Goal: Task Accomplishment & Management: Complete application form

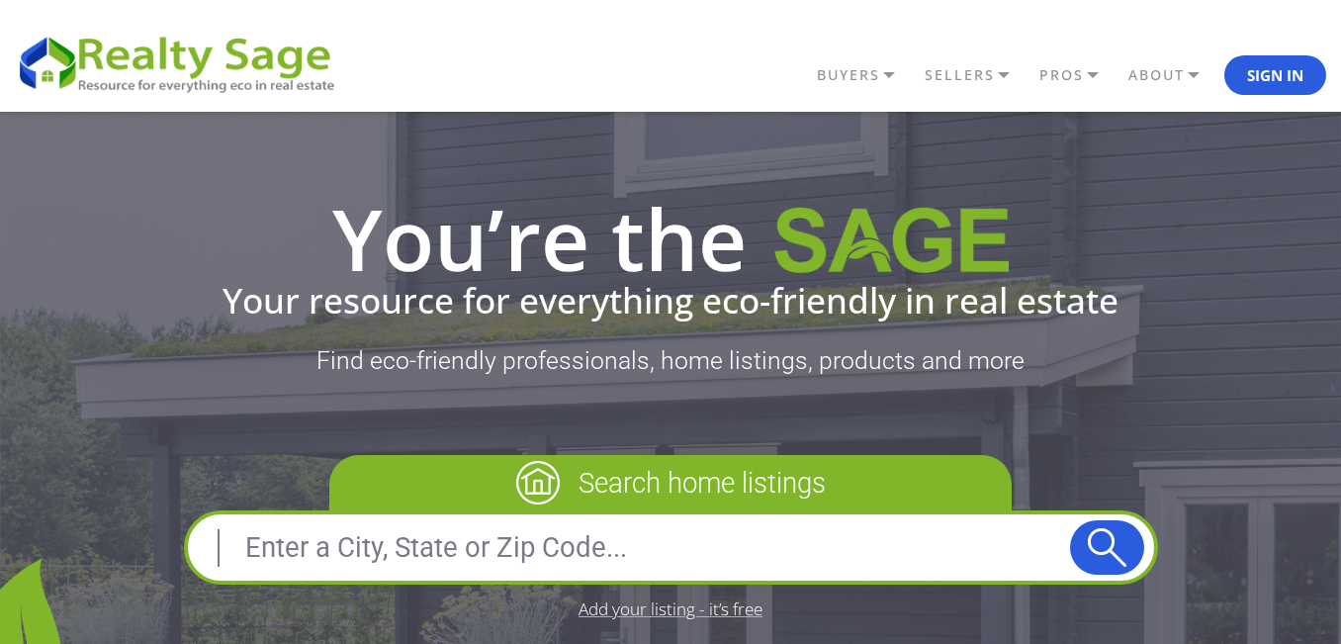
paste input "Quick Homebuyers"
type input "Quick Homebuyers"
click at [1084, 533] on button "submit" at bounding box center [1107, 547] width 74 height 54
click at [1068, 72] on link "PROS" at bounding box center [1079, 75] width 89 height 34
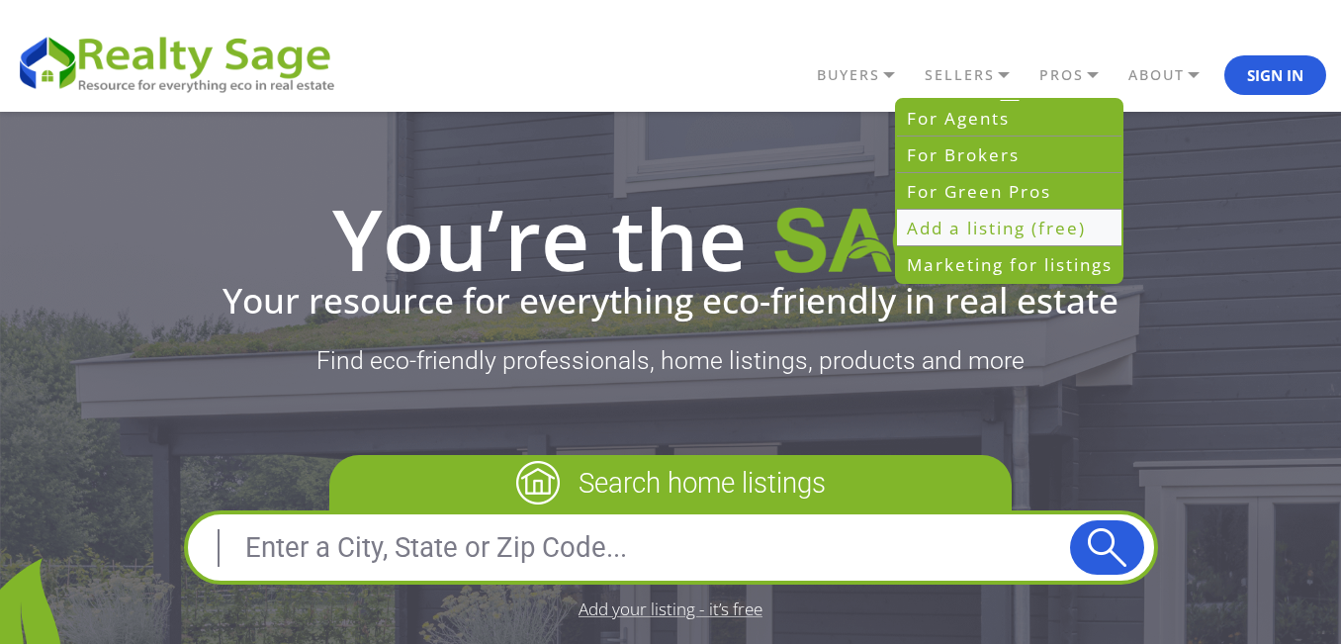
click at [1020, 237] on link "Add a listing (free)" at bounding box center [1009, 228] width 225 height 37
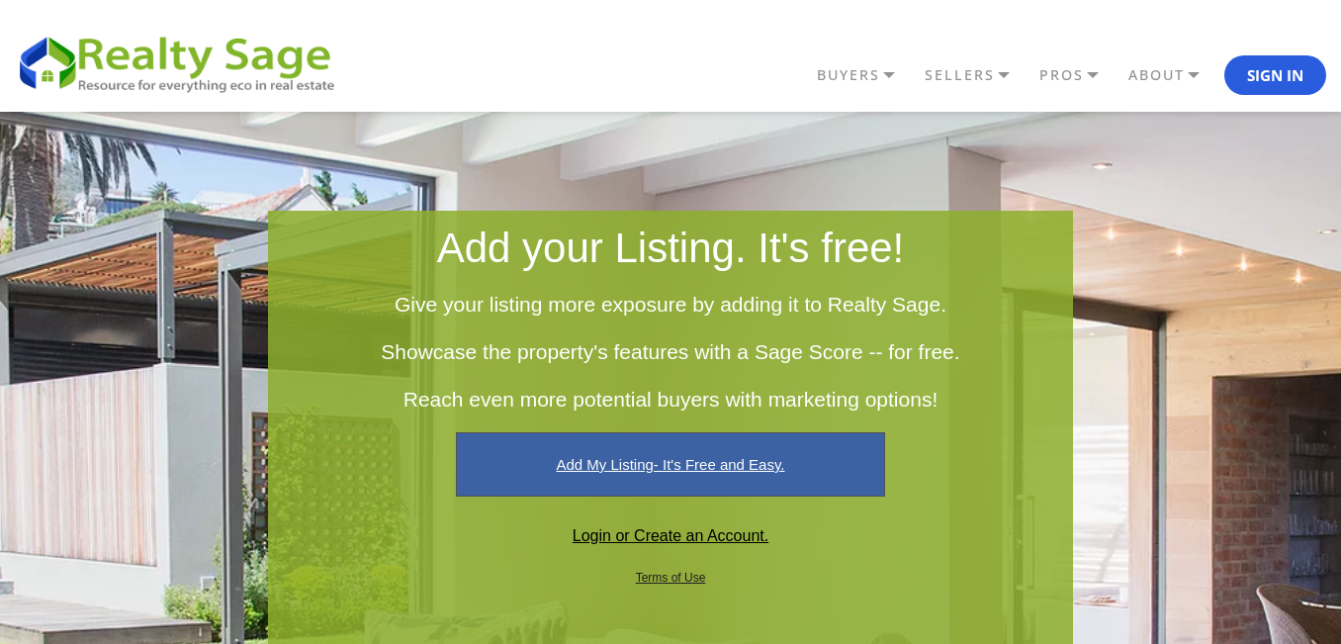
click at [626, 452] on link "Add My Listing- It's Free and Easy." at bounding box center [670, 464] width 428 height 64
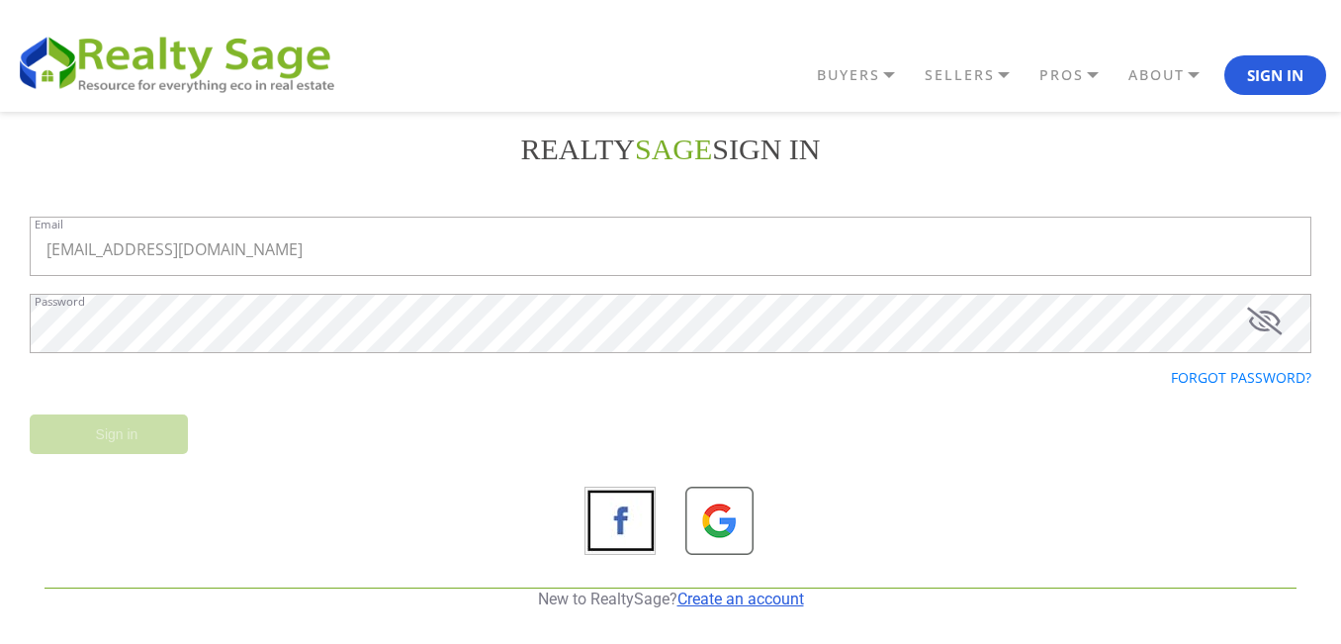
click at [741, 596] on link "Create an account" at bounding box center [741, 599] width 127 height 19
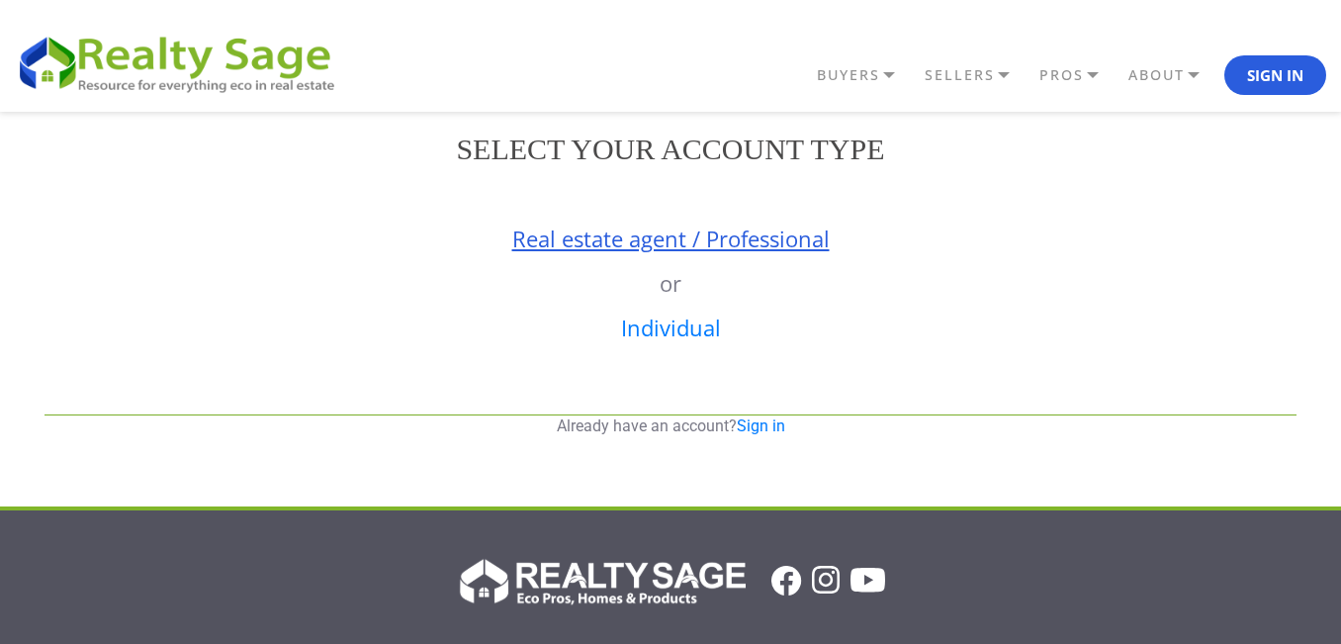
click at [674, 251] on link "Real estate agent / Professional" at bounding box center [671, 239] width 318 height 30
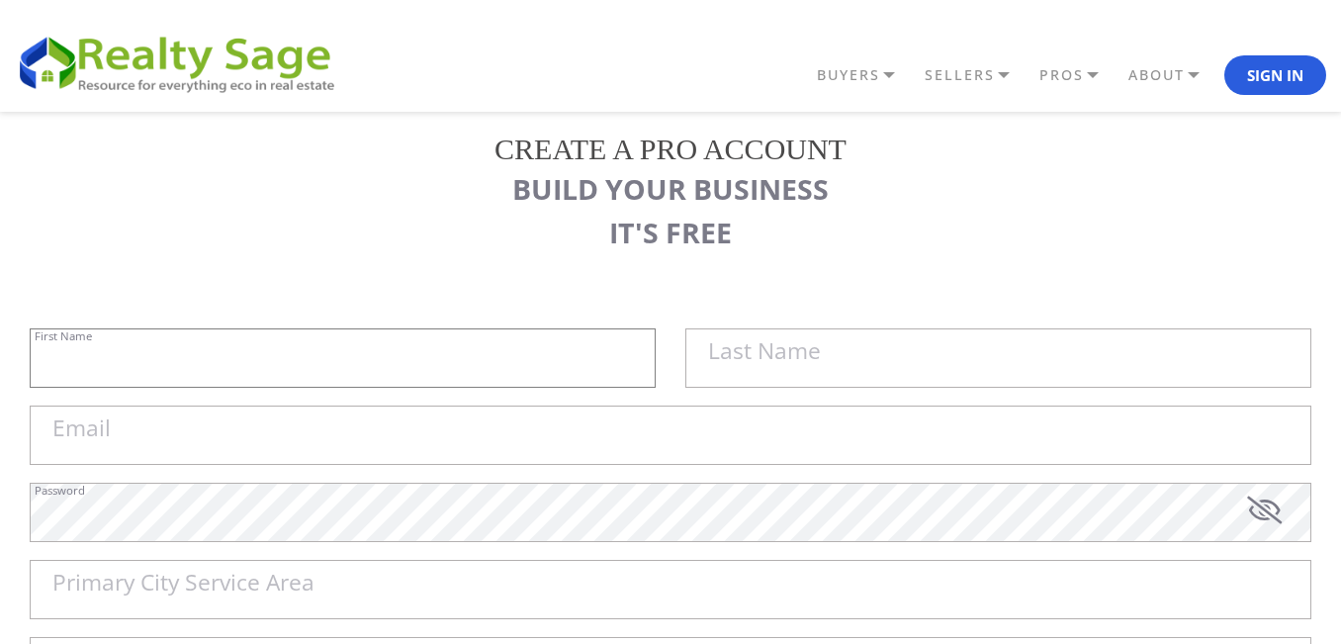
click at [391, 349] on input "First Name" at bounding box center [343, 357] width 626 height 59
paste input "Quick Homebuyers"
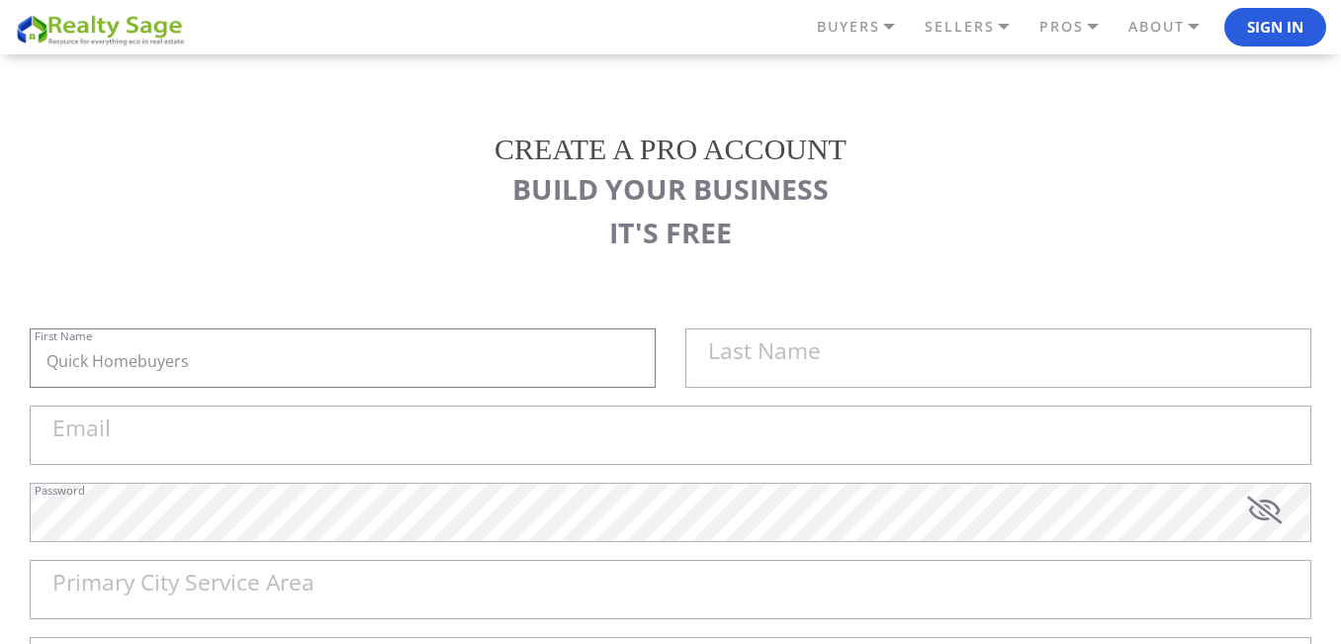
scroll to position [165, 0]
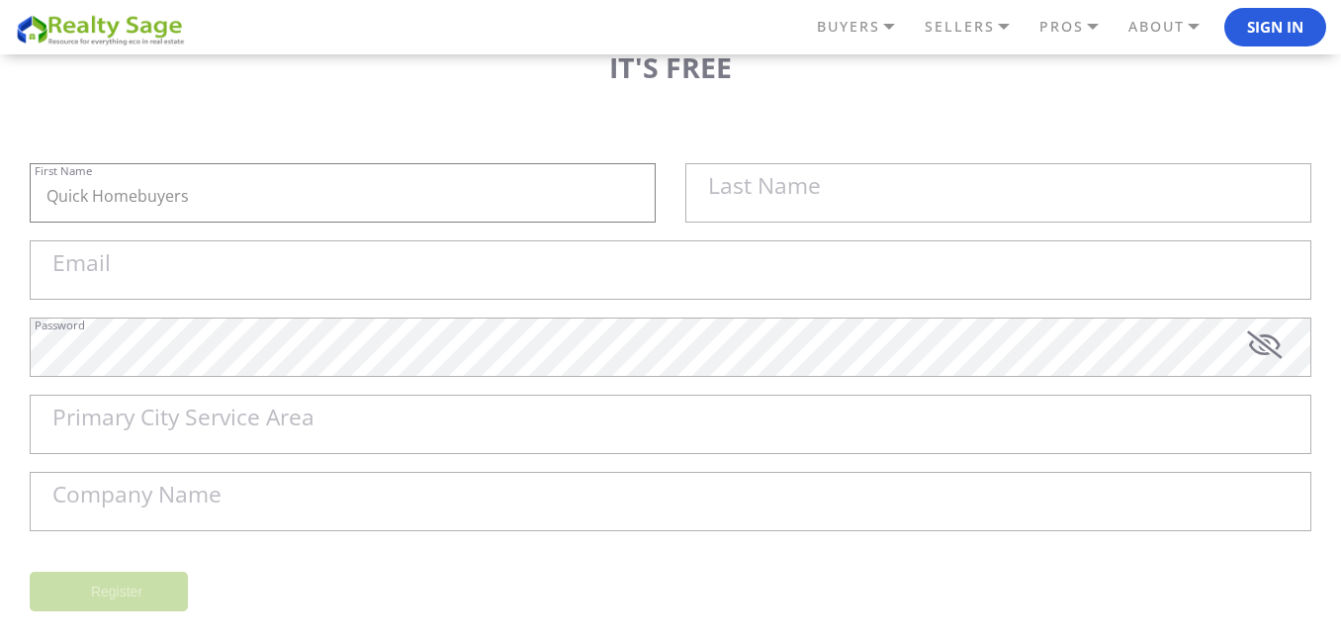
type input "Quick Homebuyers"
click at [348, 498] on input "Company Name" at bounding box center [671, 501] width 1282 height 59
paste input "Quick Homebuyers"
type input "Quick Homebuyers"
click at [165, 199] on input "Quick Homebuyers" at bounding box center [343, 192] width 626 height 59
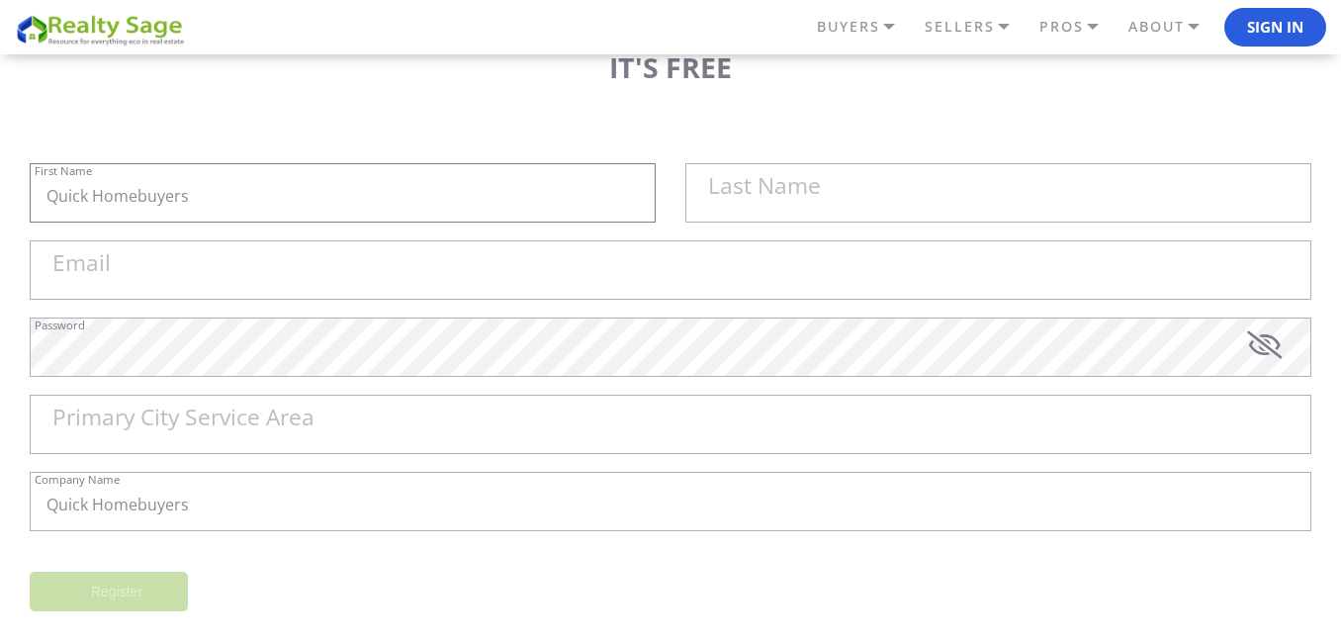
click at [165, 199] on input "Quick Homebuyers" at bounding box center [343, 192] width 626 height 59
type input "Quick"
click at [750, 194] on label "Last Name" at bounding box center [764, 186] width 113 height 23
click at [656, 194] on input "Quick" at bounding box center [343, 192] width 626 height 59
click at [750, 194] on label "Last Name" at bounding box center [764, 186] width 113 height 23
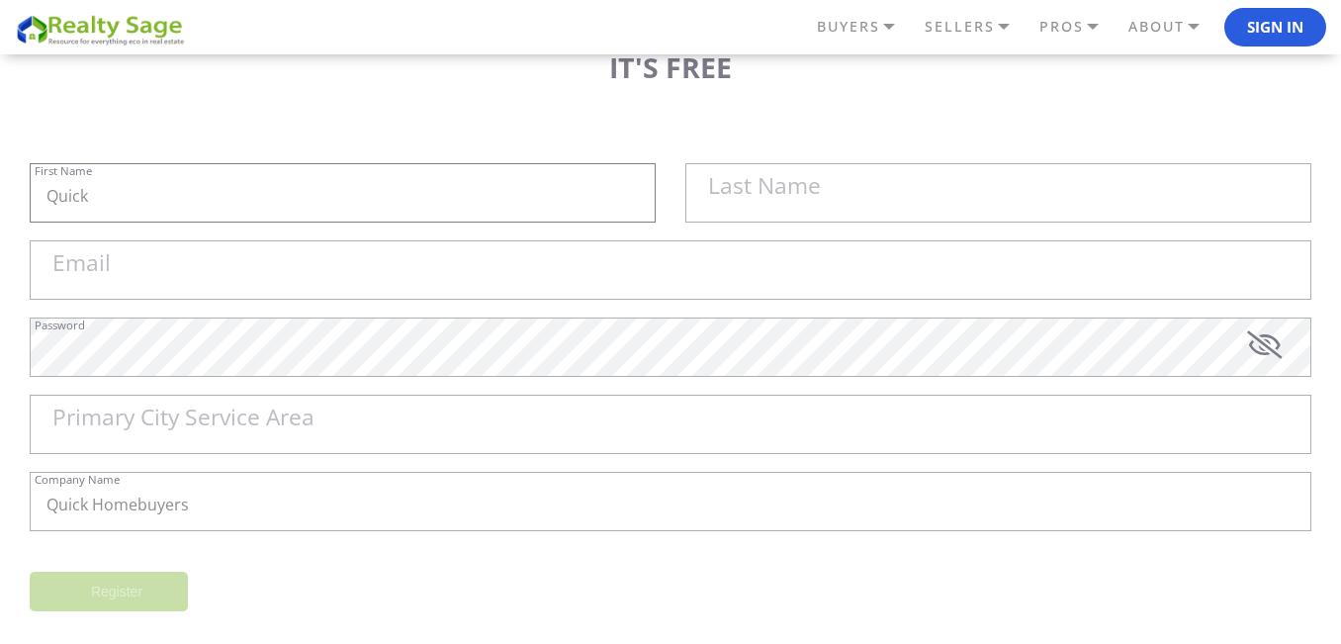
click at [656, 194] on input "Quick" at bounding box center [343, 192] width 626 height 59
click at [800, 179] on label "Last Name" at bounding box center [764, 186] width 113 height 23
click at [656, 179] on input "Quick" at bounding box center [343, 192] width 626 height 59
click at [833, 189] on input "text" at bounding box center [999, 192] width 626 height 59
paste input "Homebuyers"
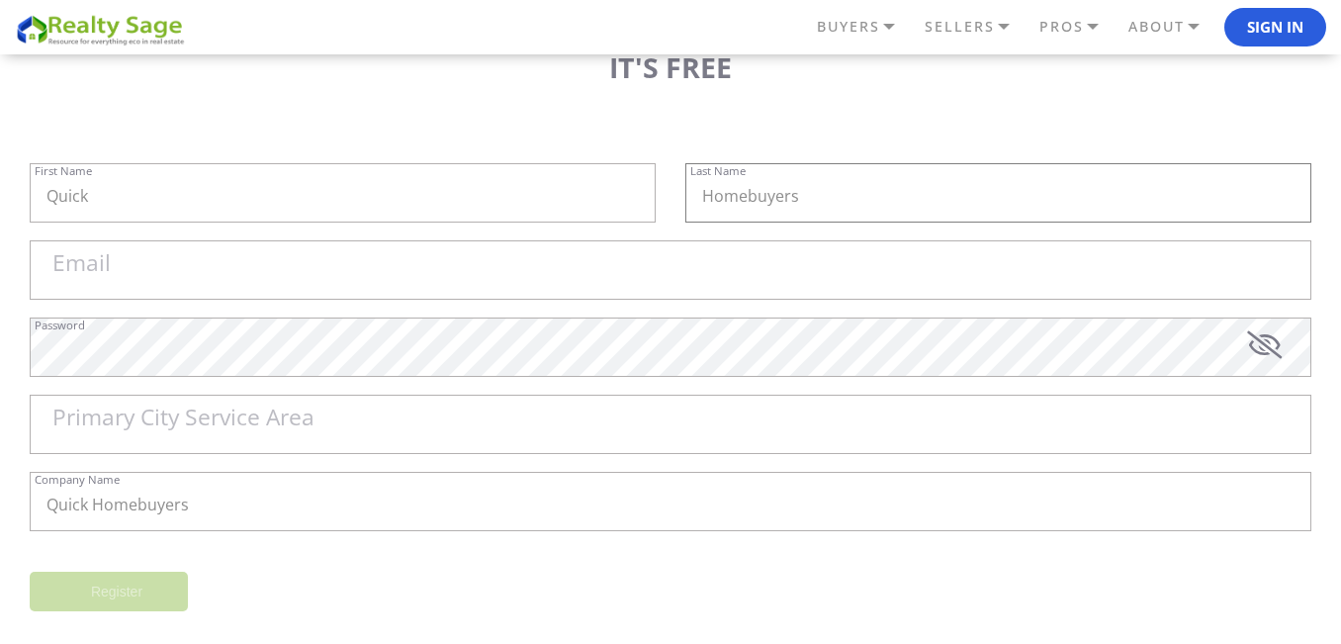
type input "Homebuyers"
click at [294, 269] on input "Email" at bounding box center [671, 269] width 1282 height 59
paste input "[DOMAIN_NAME][EMAIL_ADDRESS][DOMAIN_NAME]"
type input "[DOMAIN_NAME][EMAIL_ADDRESS][DOMAIN_NAME]"
click at [254, 441] on input "Primary City Service Area" at bounding box center [671, 424] width 1282 height 59
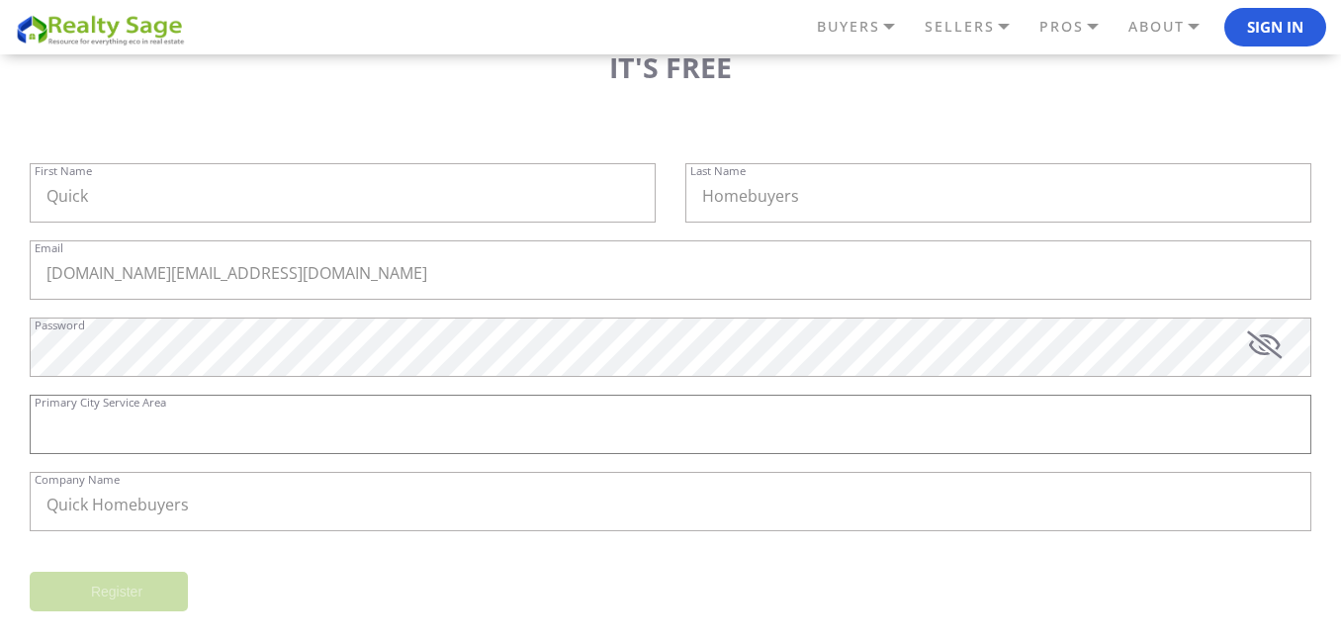
paste input "Annandale"
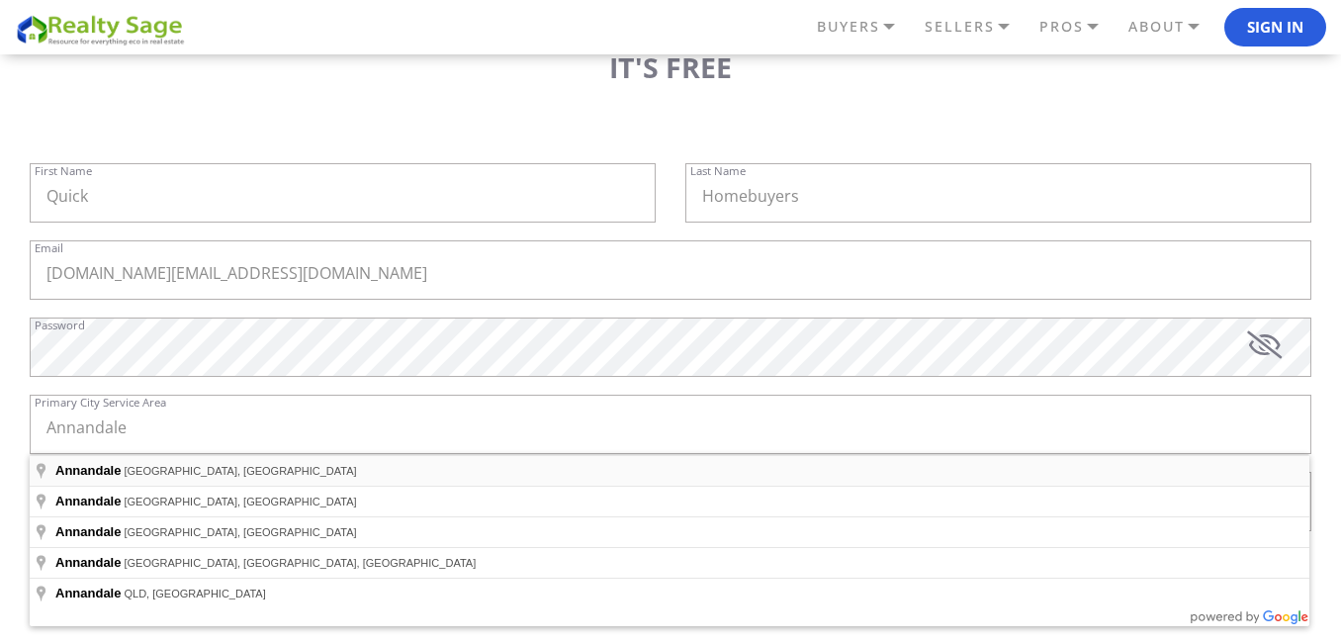
type input "Annandale, VA, USA"
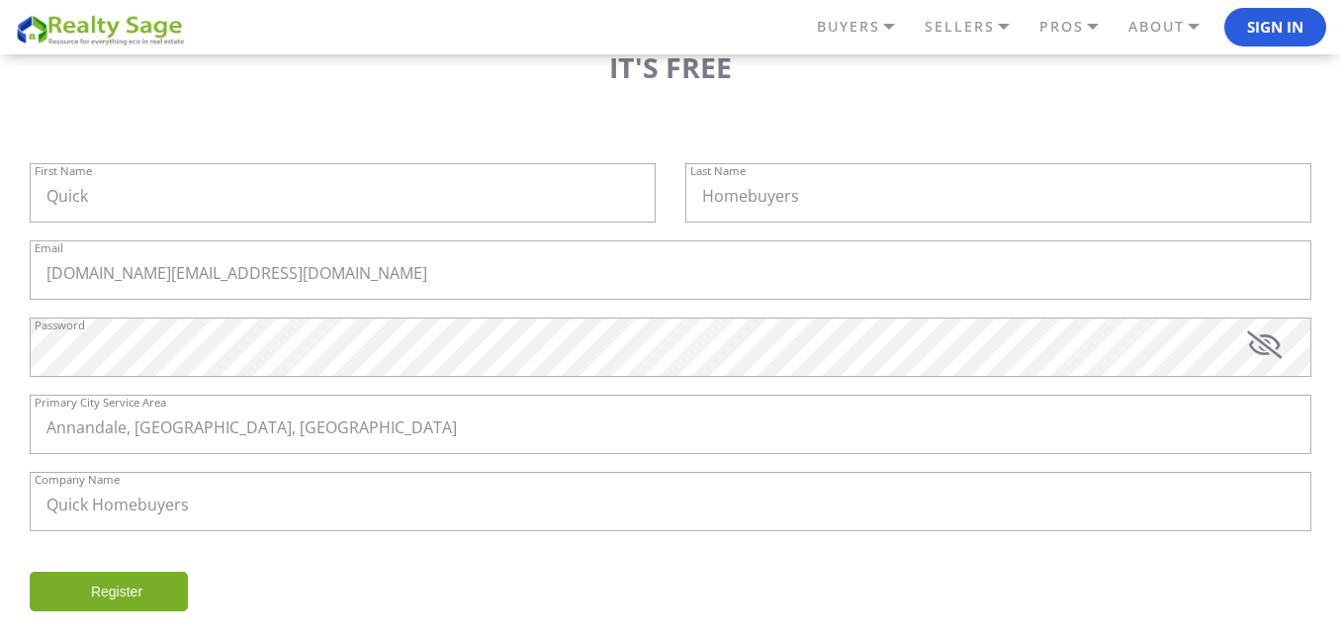
click at [144, 594] on input "Register" at bounding box center [109, 592] width 158 height 40
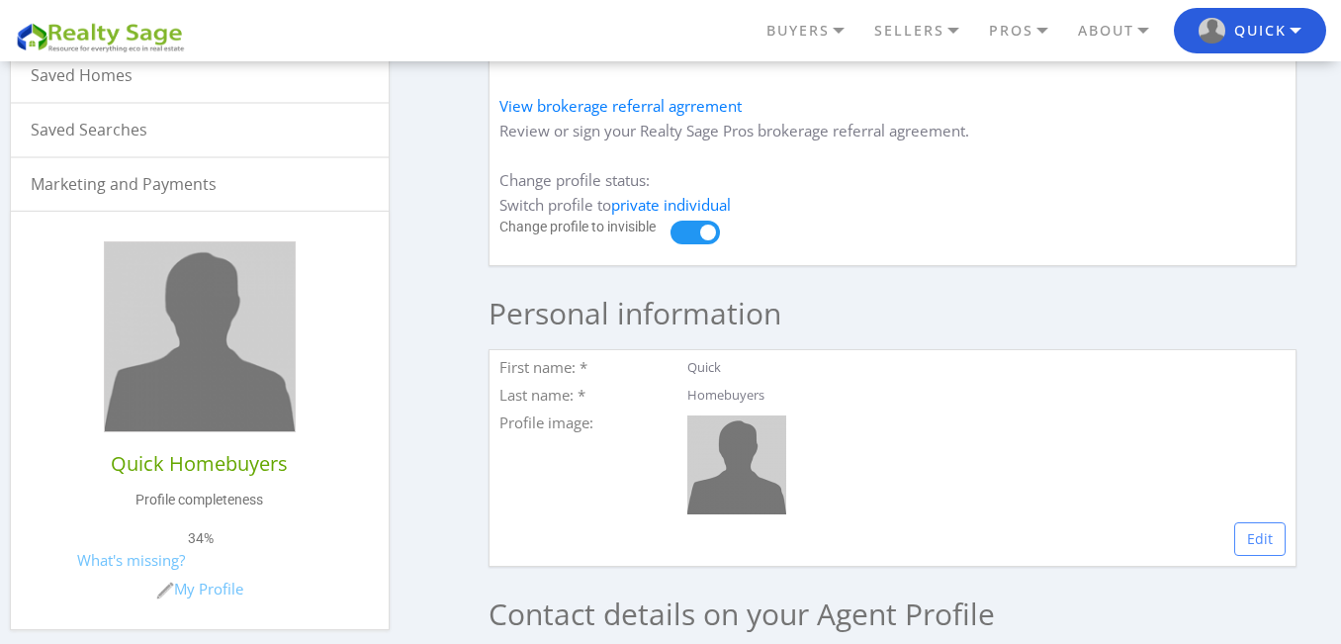
scroll to position [495, 0]
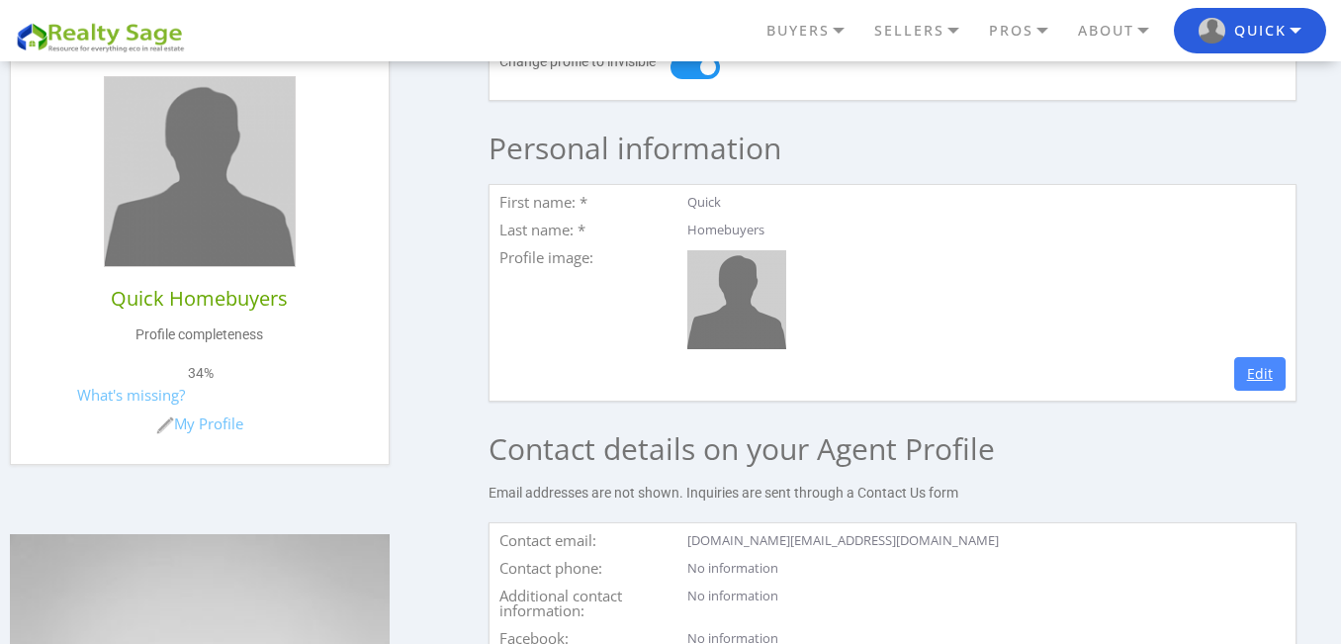
click at [1244, 381] on link "Edit" at bounding box center [1260, 374] width 51 height 34
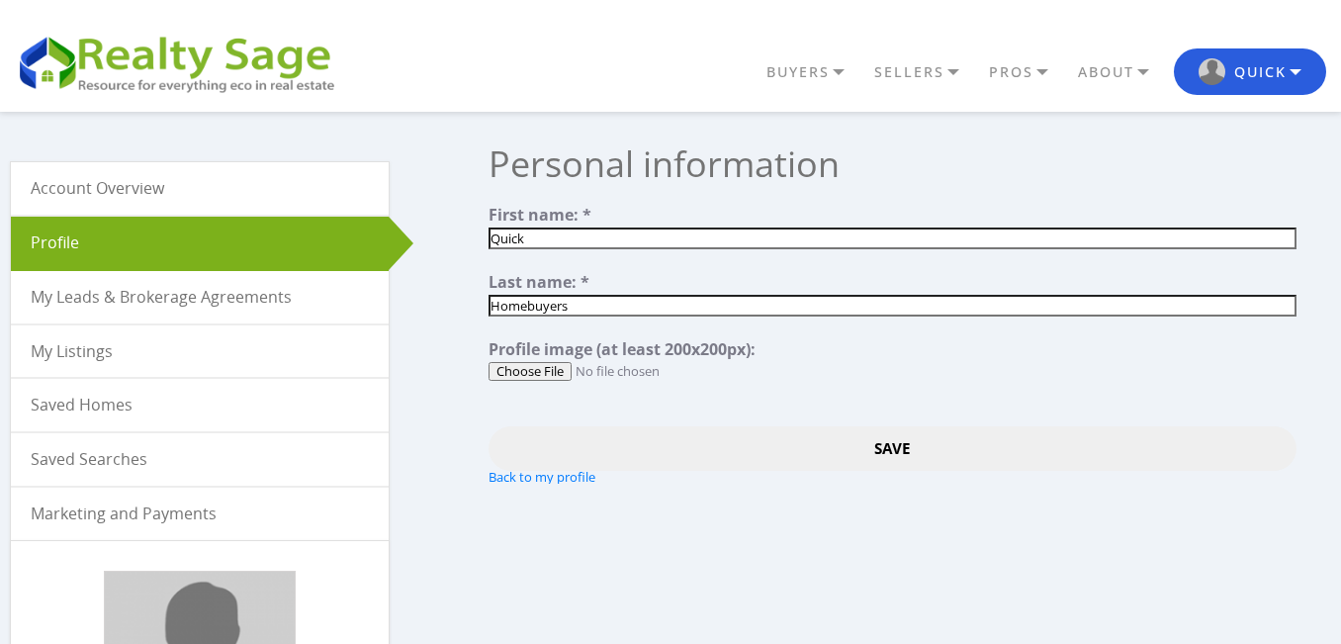
click at [517, 377] on input "file" at bounding box center [892, 371] width 807 height 19
type input "C:\fakepath\quick-homebuyers-1.png"
click at [742, 434] on input "Save" at bounding box center [892, 448] width 807 height 45
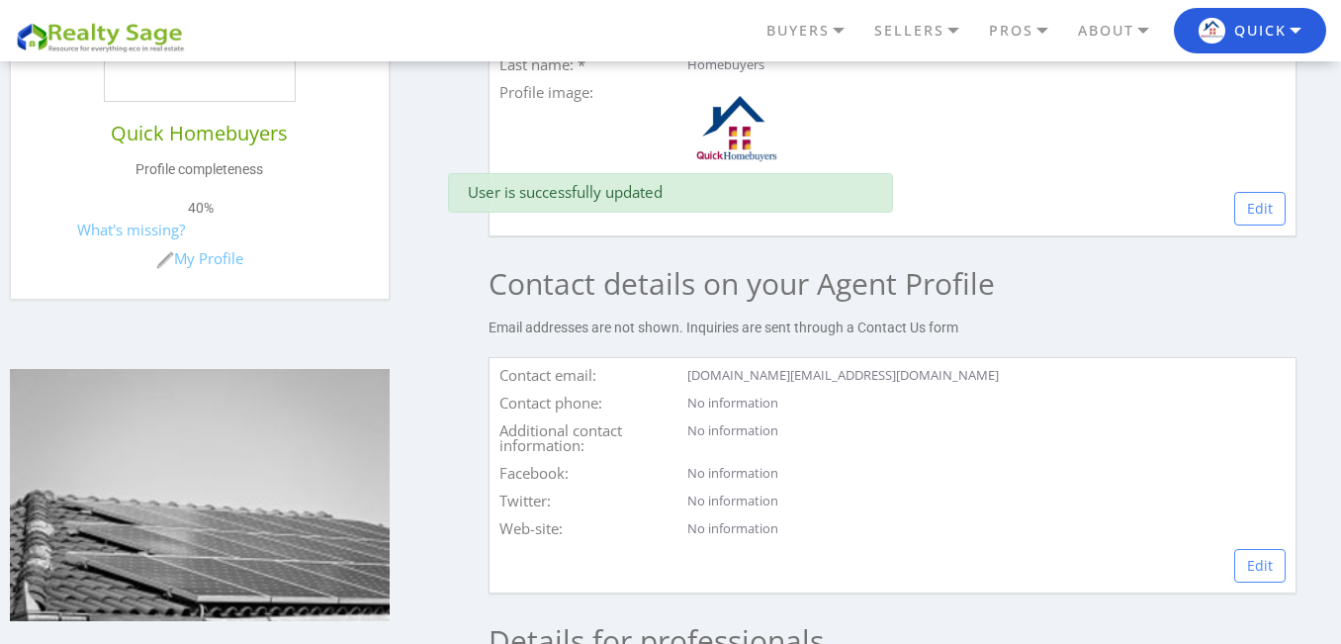
scroll to position [824, 0]
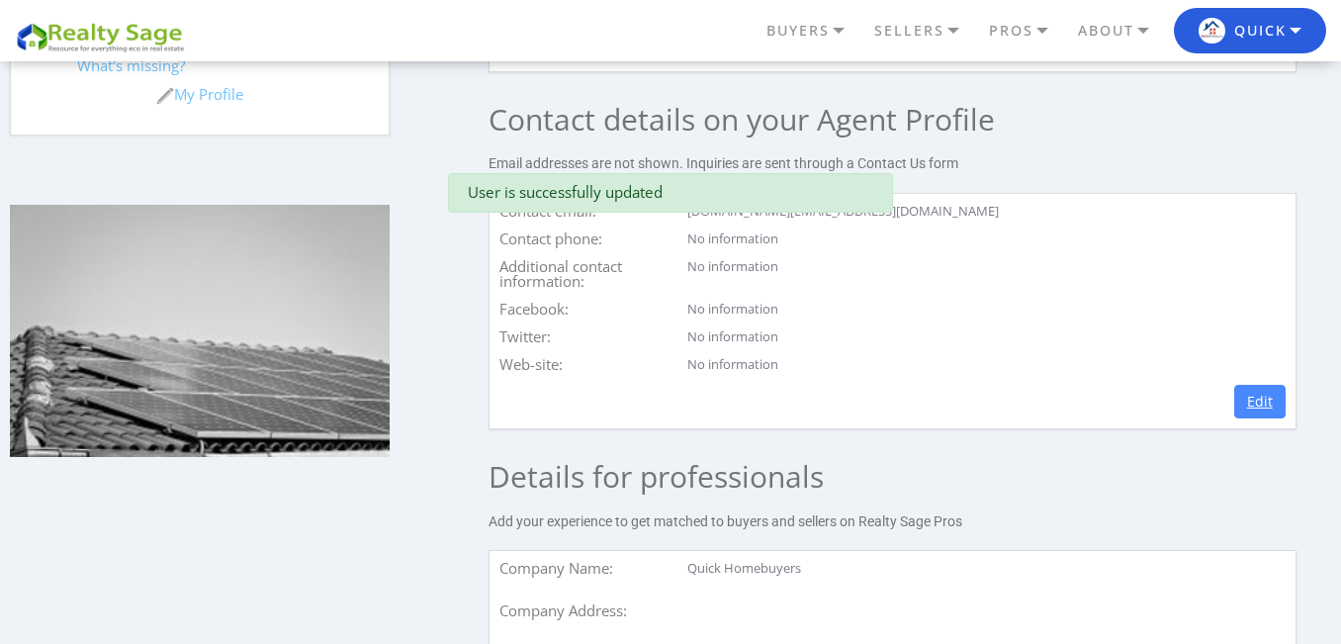
click at [1264, 406] on link "Edit" at bounding box center [1260, 402] width 51 height 34
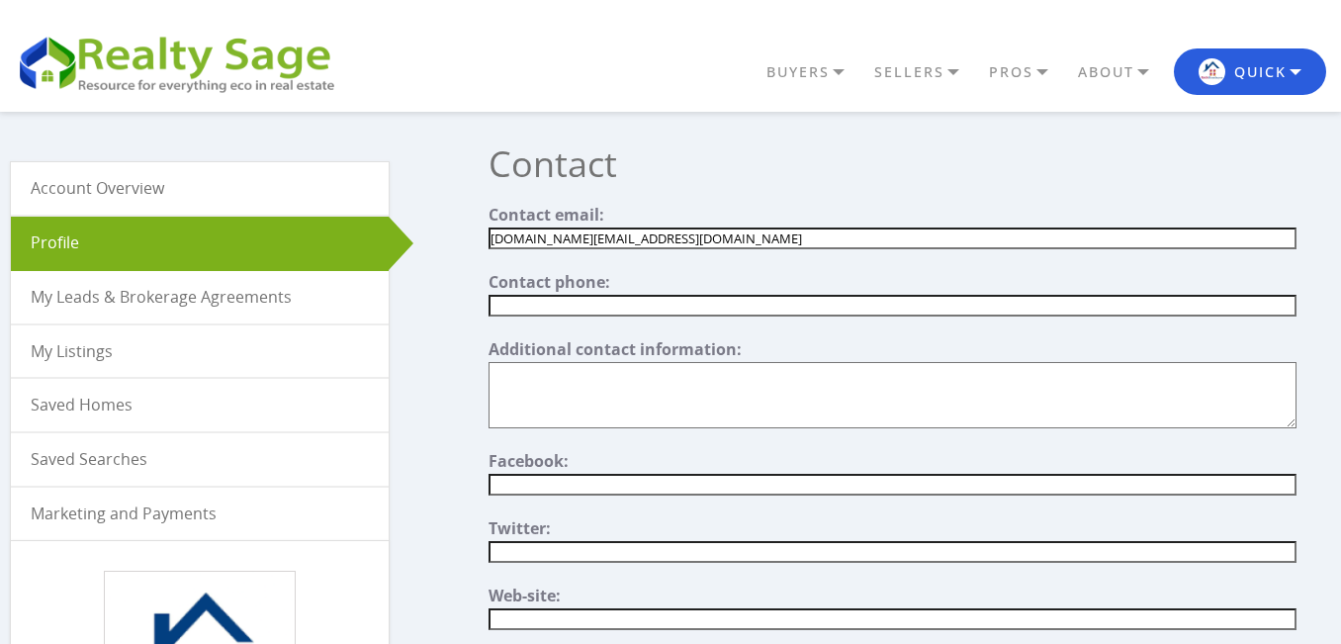
click at [607, 296] on input "text" at bounding box center [892, 306] width 807 height 22
paste input "[PHONE_NUMBER]"
type input "[PHONE_NUMBER]"
click at [587, 476] on input"] "text" at bounding box center [892, 485] width 807 height 22
paste input"] "[URL][DOMAIN_NAME][DOMAIN_NAME]"
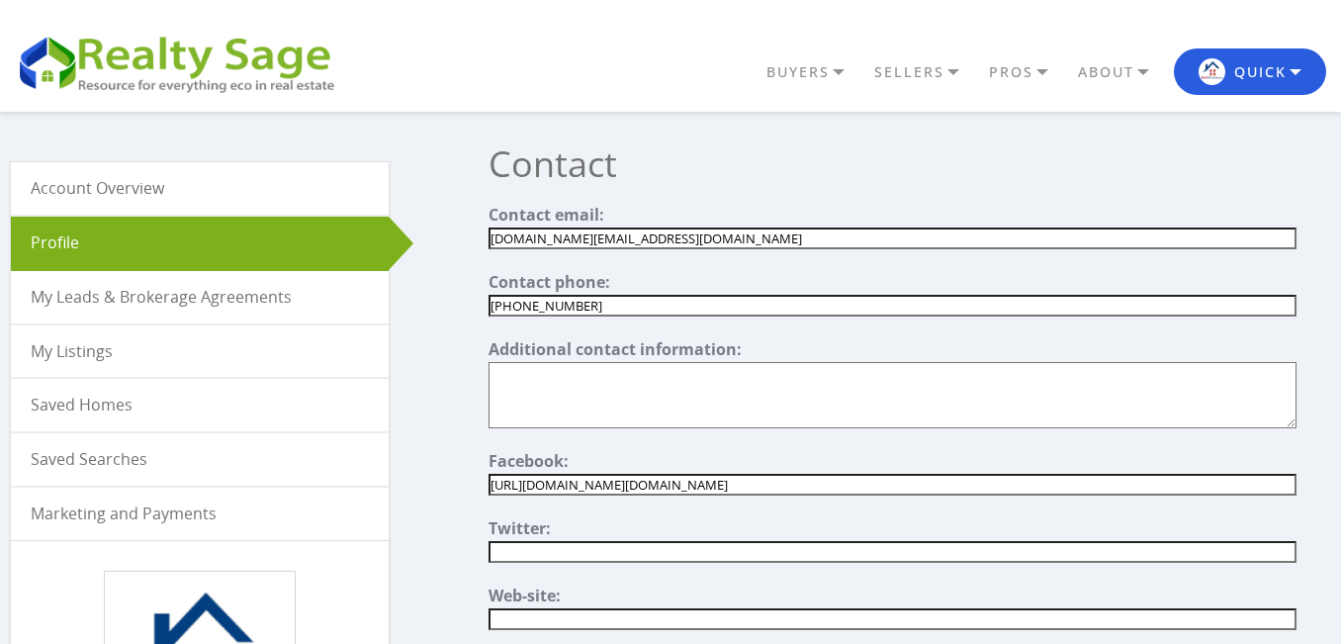
type input"] "[URL][DOMAIN_NAME][DOMAIN_NAME]"
click at [573, 547] on input"] "text" at bounding box center [892, 552] width 807 height 22
paste input"] "[URL][DOMAIN_NAME]"
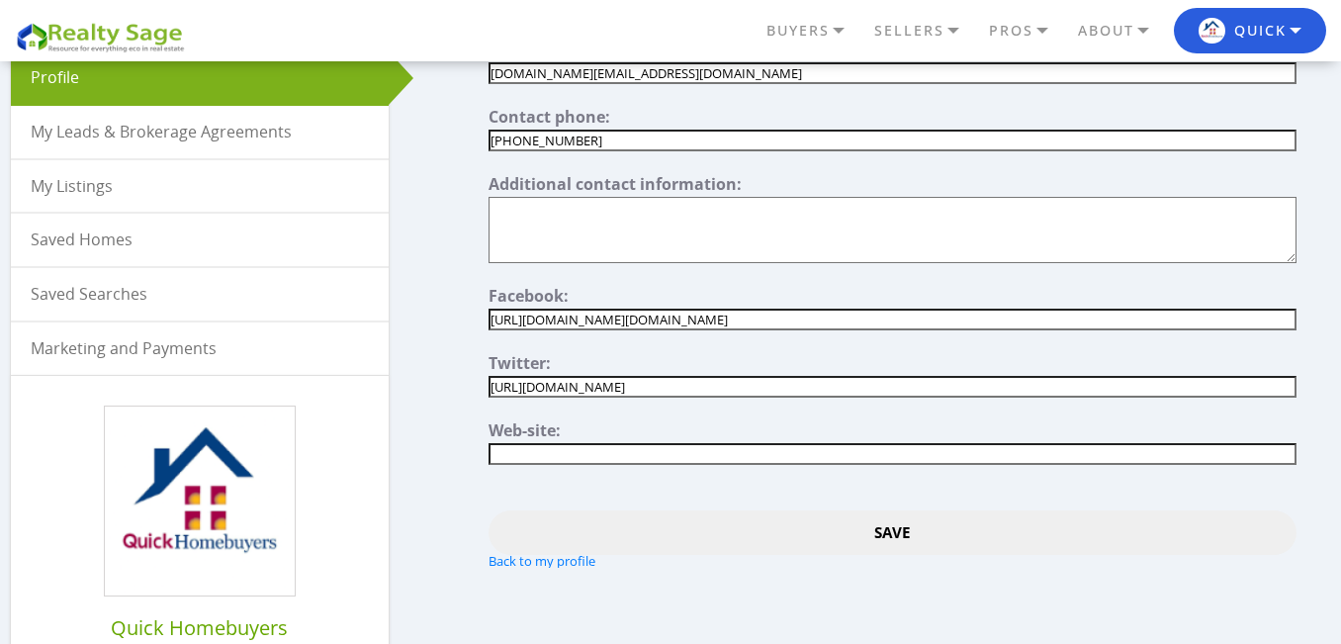
type input"] "[URL][DOMAIN_NAME]"
click at [579, 466] on form "Contact email: quickhomebuyers.info@gmail.com Contact phone: (703) 540-4774 Add…" at bounding box center [892, 305] width 807 height 526
click at [575, 455] on input"] "text" at bounding box center [892, 454] width 807 height 22
paste input"] "[URL][DOMAIN_NAME]"
type input"] "[URL][DOMAIN_NAME]"
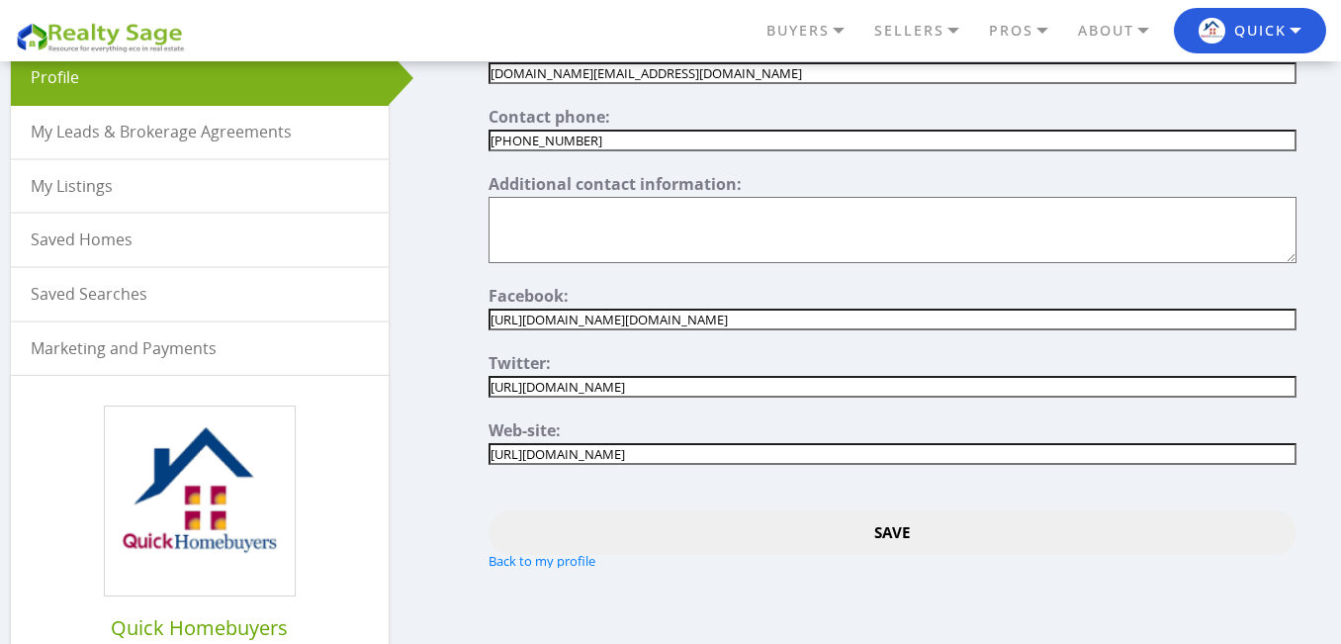
click at [926, 535] on input "Save" at bounding box center [892, 532] width 807 height 45
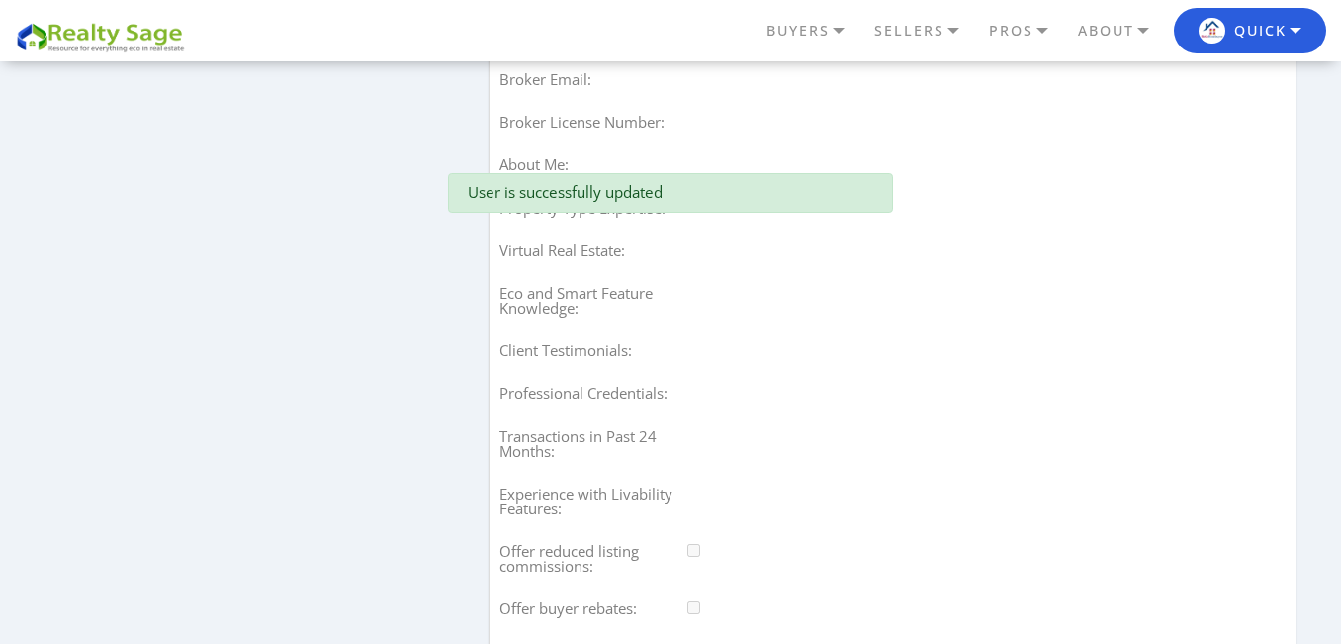
scroll to position [1813, 0]
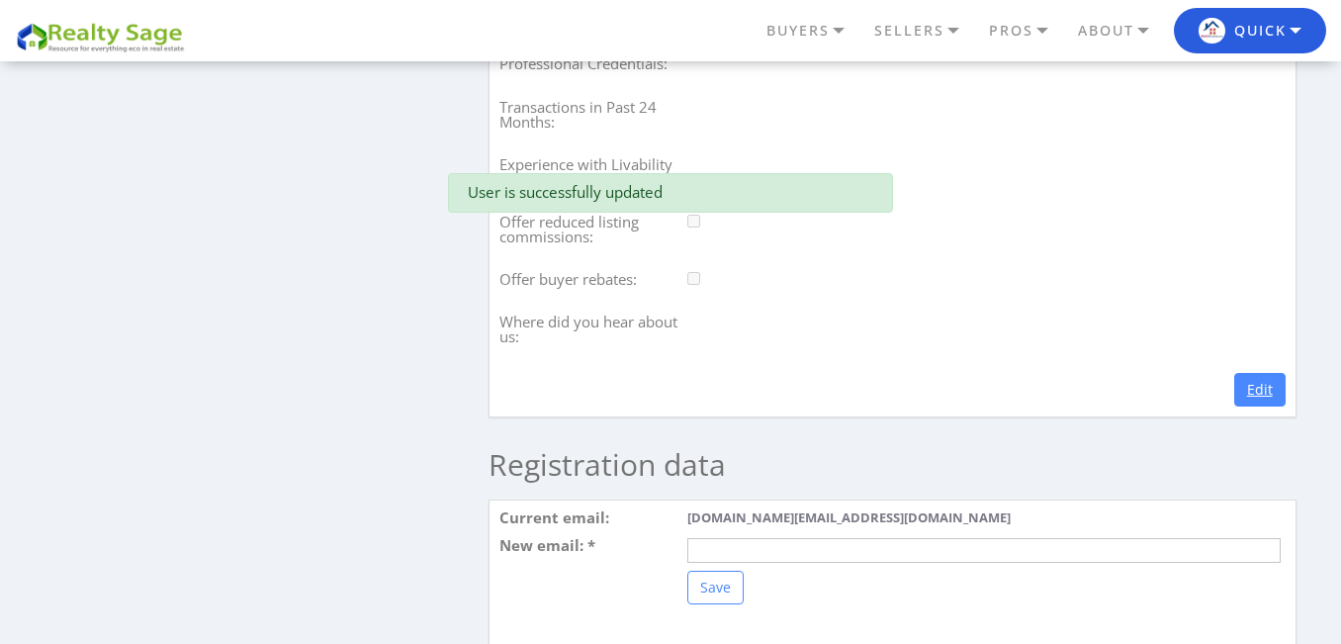
click at [1273, 407] on link "Edit" at bounding box center [1260, 390] width 51 height 34
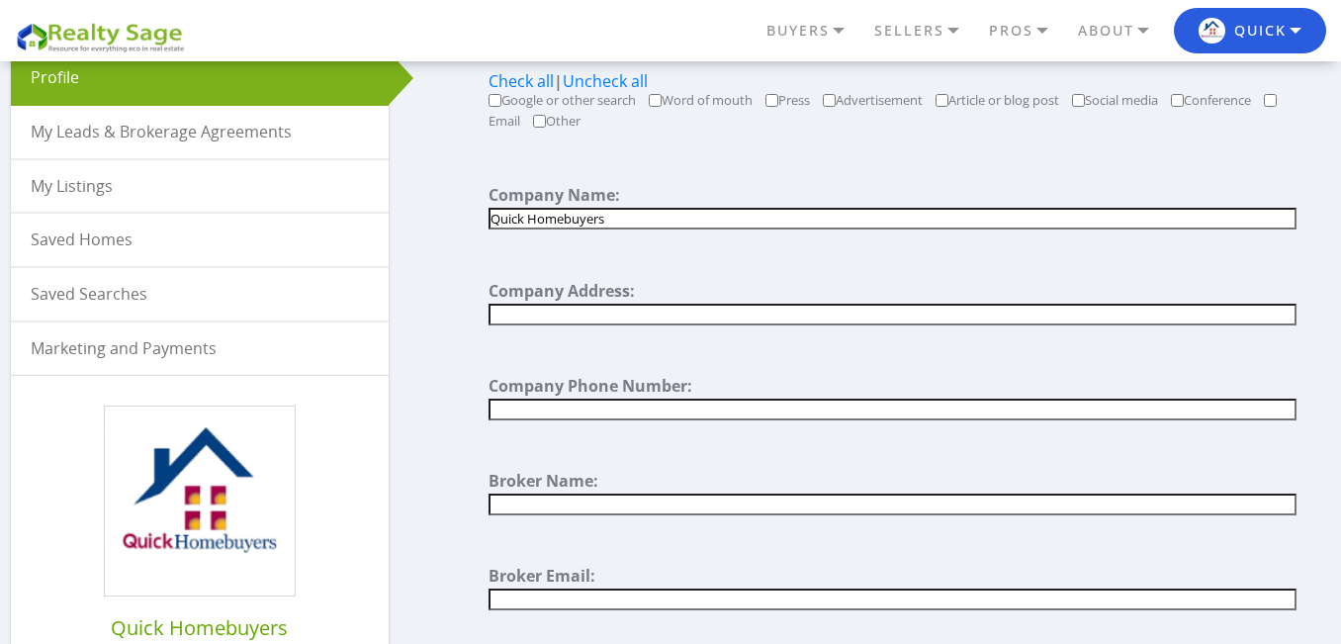
scroll to position [329, 0]
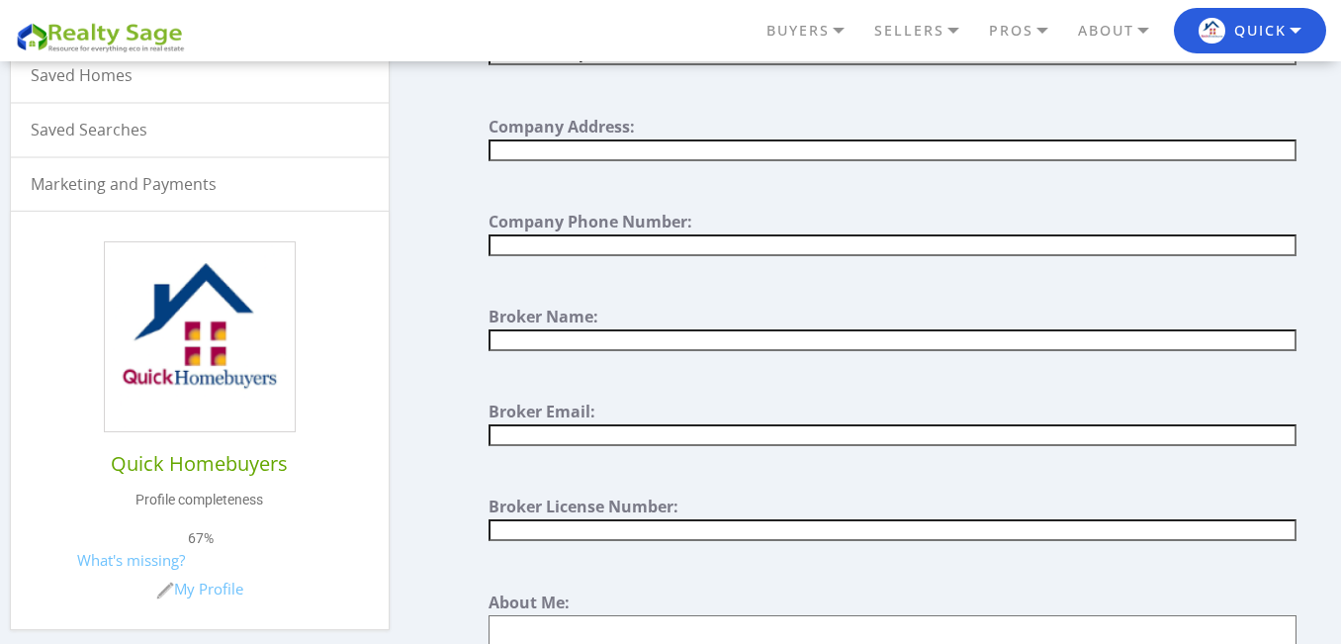
click at [597, 250] on input "text" at bounding box center [892, 245] width 807 height 22
paste input "[PHONE_NUMBER]"
type input "[PHONE_NUMBER]"
click at [555, 336] on input "text" at bounding box center [892, 340] width 807 height 22
paste input "Quick Homebuyers"
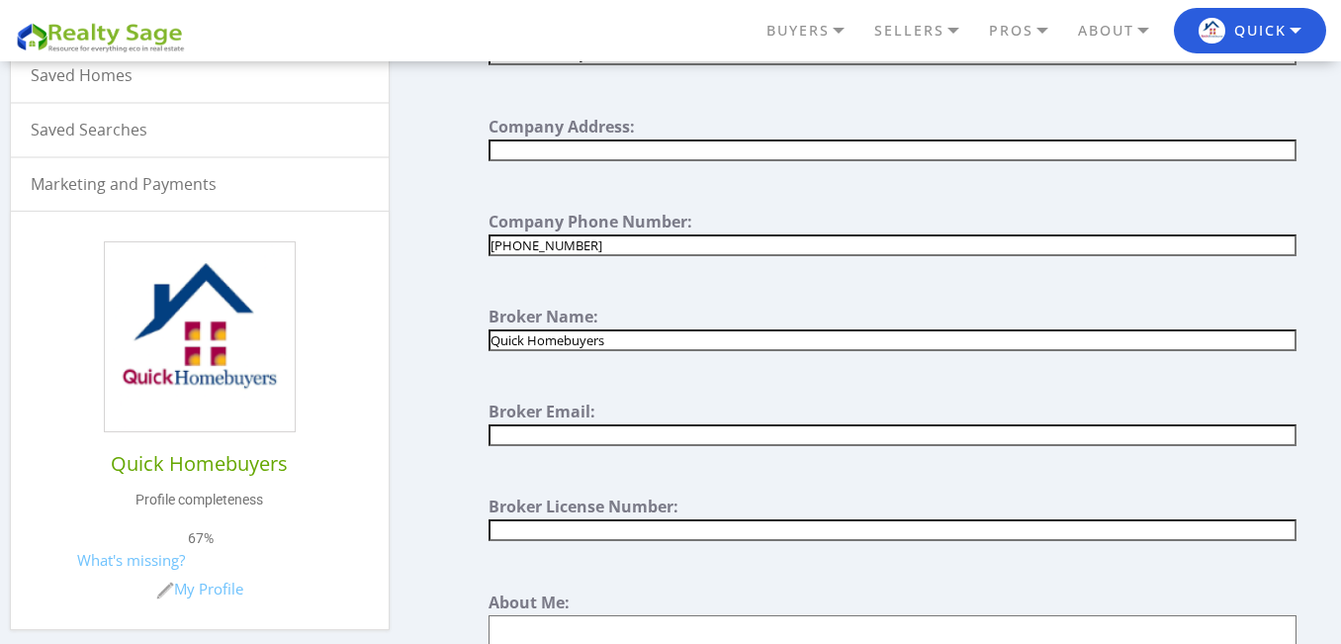
type input "Quick Homebuyers"
click at [633, 435] on input "text" at bounding box center [892, 435] width 807 height 22
paste input "[EMAIL_ADDRESS][DOMAIN_NAME]"
type input "[EMAIL_ADDRESS][DOMAIN_NAME]"
click at [596, 150] on input "text" at bounding box center [892, 150] width 807 height 22
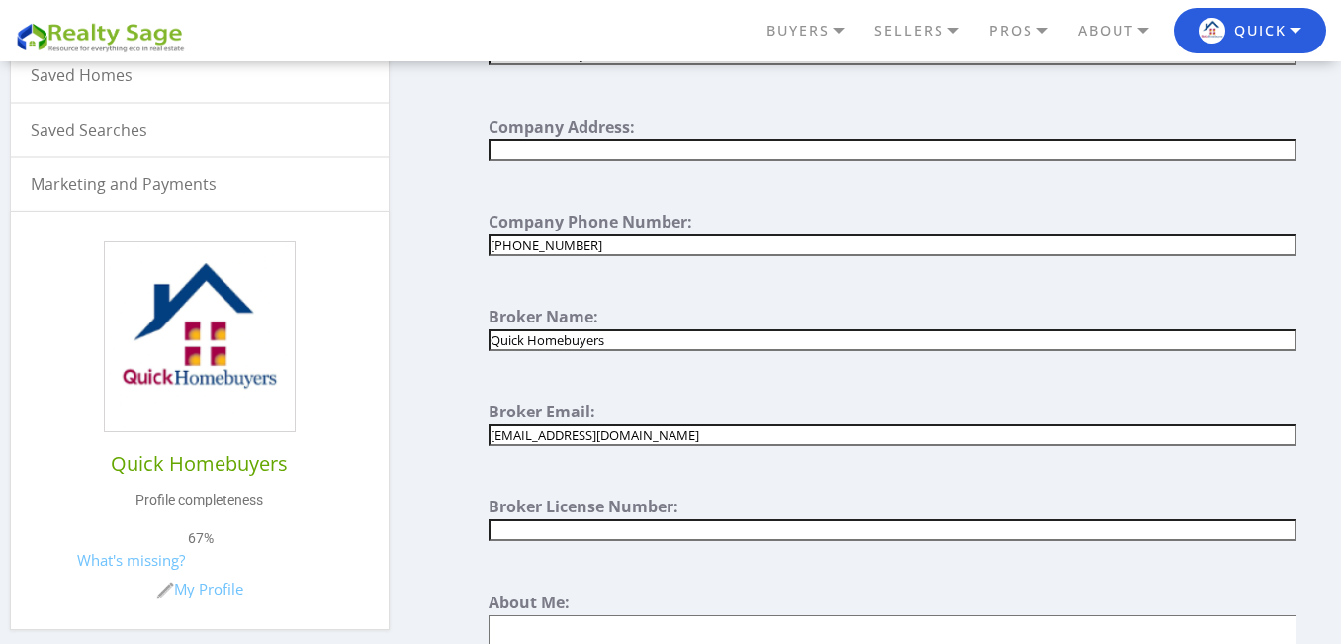
paste input "Annandale Fairfax Virginia 22003 United States"
click at [556, 144] on input "Annandale Fairfax Virginia 22003 United States" at bounding box center [892, 150] width 807 height 22
click at [602, 154] on input "Annandale, Fairfax Virginia 22003 United States" at bounding box center [892, 150] width 807 height 22
click at [697, 149] on input "Annandale, Fairfax, Virginia 22003 United States" at bounding box center [892, 150] width 807 height 22
click at [693, 149] on input "Annandale, Fairfax, Virginia 22003 United States" at bounding box center [892, 150] width 807 height 22
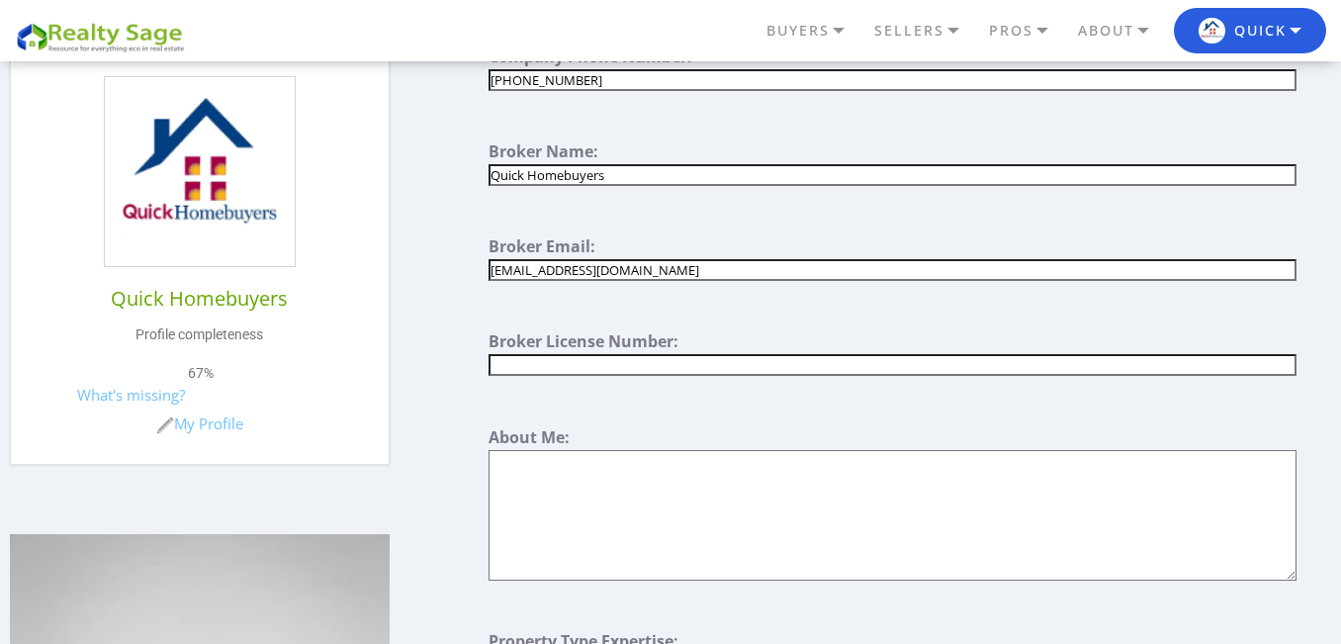
scroll to position [660, 0]
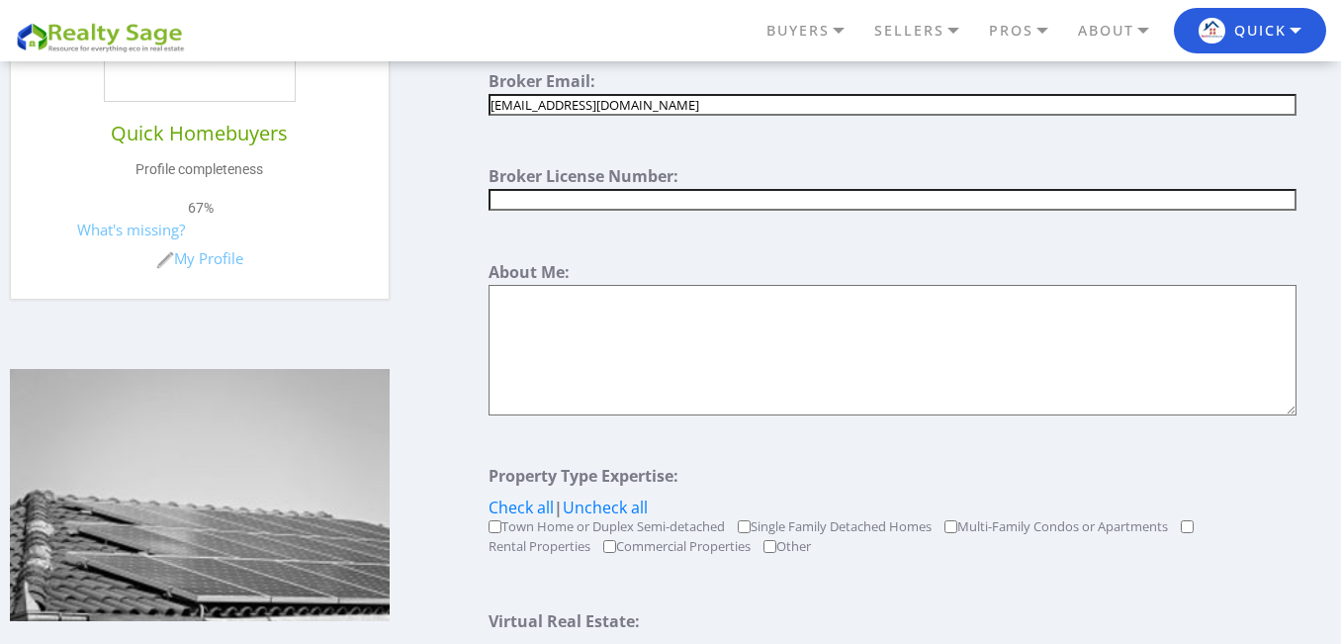
type input "Annandale, [GEOGRAPHIC_DATA], [US_STATE] 22003, [GEOGRAPHIC_DATA]"
click at [608, 326] on textarea at bounding box center [892, 350] width 807 height 131
paste textarea "Sell your house fast with Quick Homebuyers. We buy houses in any condition acro…"
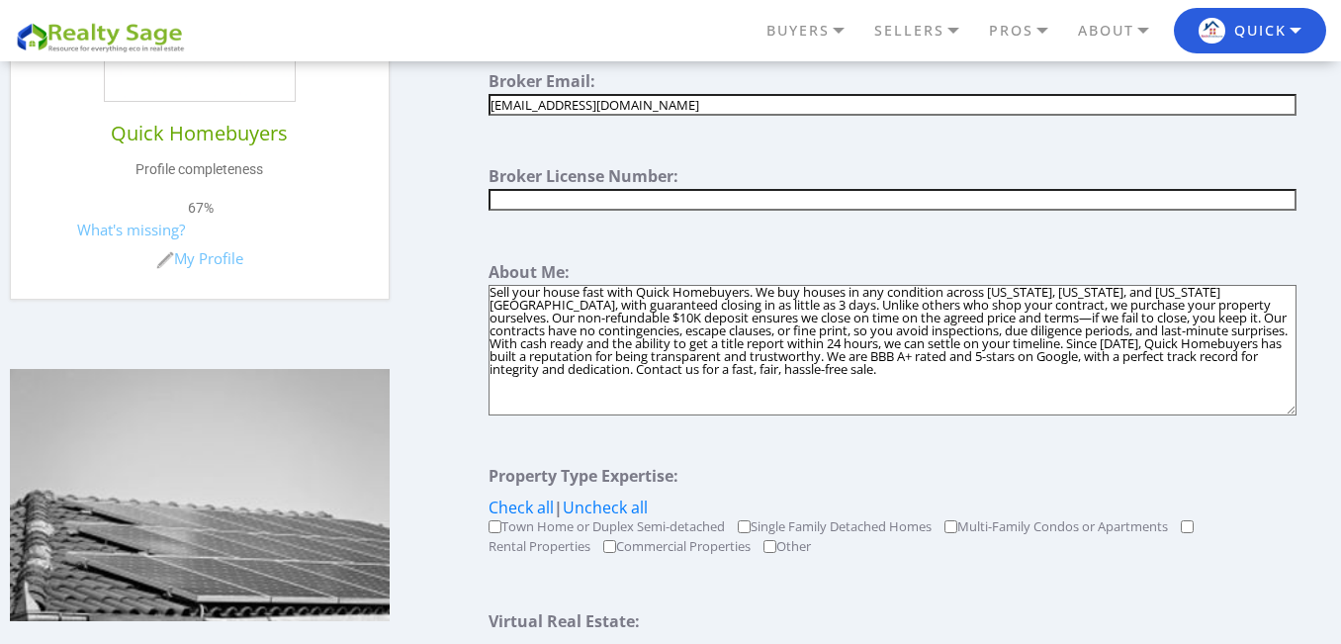
paste textarea "Looking to sell your property quickly? Visit our website to learn more: sell my…"
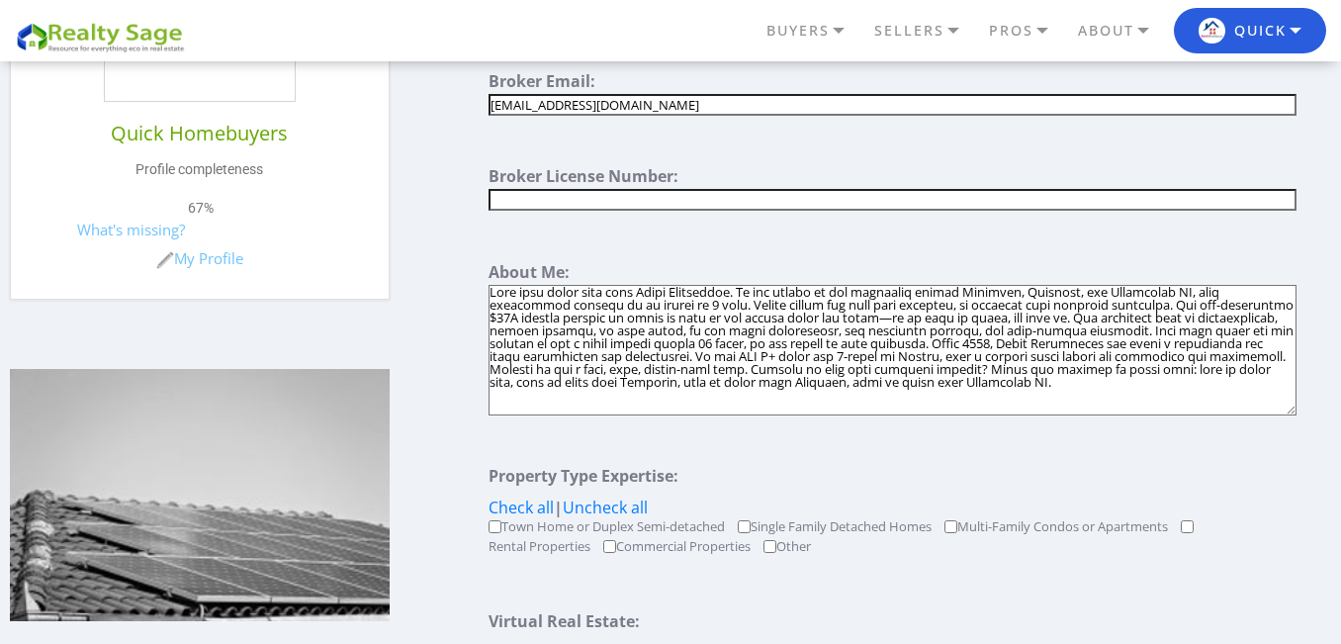
scroll to position [824, 0]
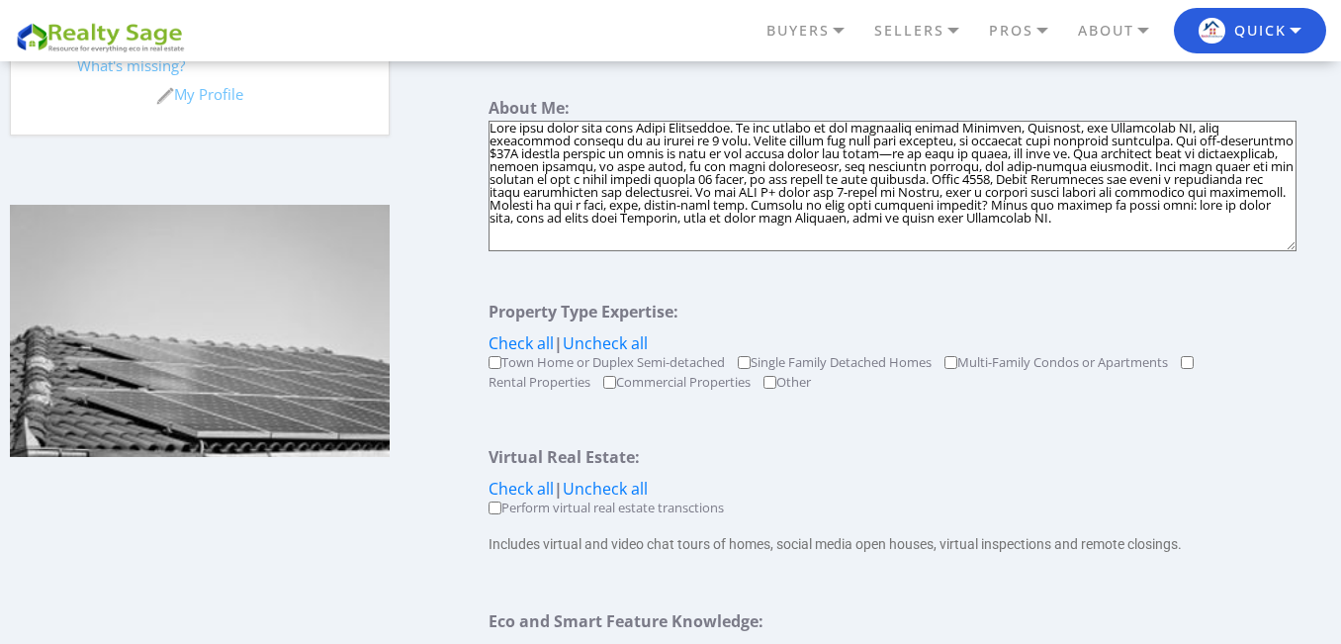
type textarea "Sell your house fast with Quick Homebuyers. We buy houses in any condition acro…"
click at [957, 361] on input "Multi-Family Condos or Apartments" at bounding box center [951, 362] width 13 height 13
checkbox input "true"
click at [751, 359] on input "Single Family Detached Homes" at bounding box center [744, 362] width 13 height 13
checkbox input "true"
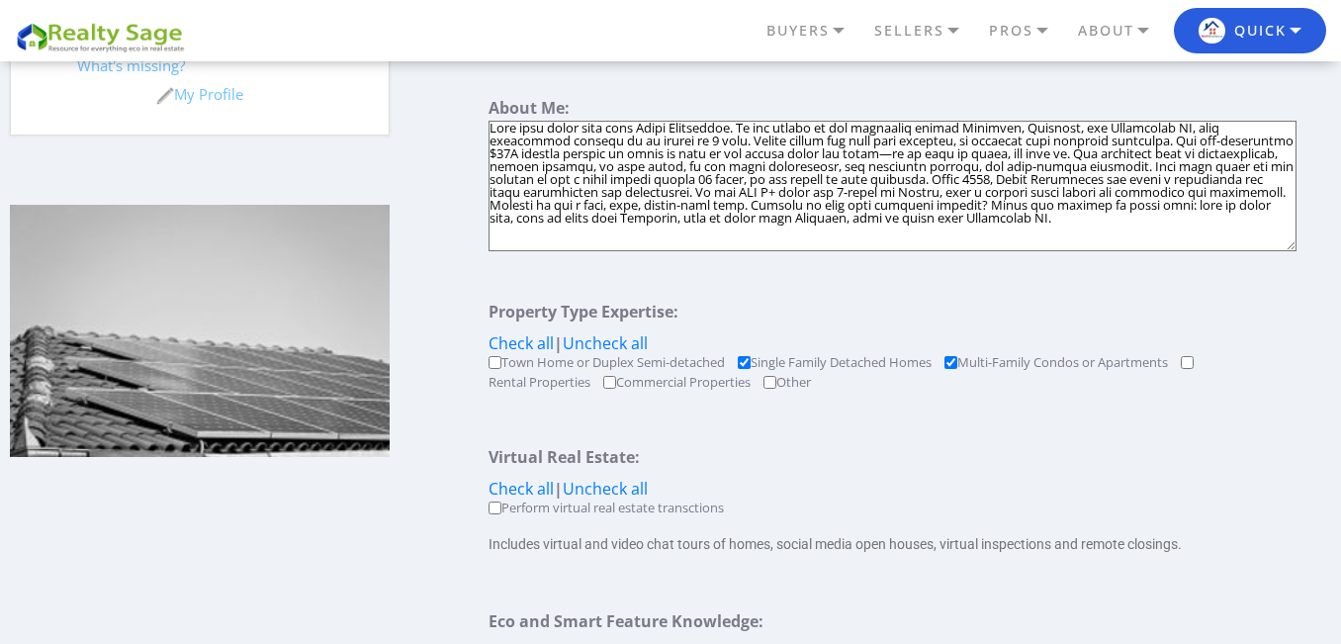
click at [716, 363] on label "Town Home or Duplex Semi-detached" at bounding box center [614, 362] width 224 height 13
click at [502, 363] on input "Town Home or Duplex Semi-detached" at bounding box center [495, 362] width 13 height 13
click at [498, 364] on input "Town Home or Duplex Semi-detached" at bounding box center [495, 362] width 13 height 13
checkbox input "false"
click at [738, 356] on div "Town Home or Duplex Semi-detached Single Family Detached Homes Multi-Family Con…" at bounding box center [892, 376] width 807 height 41
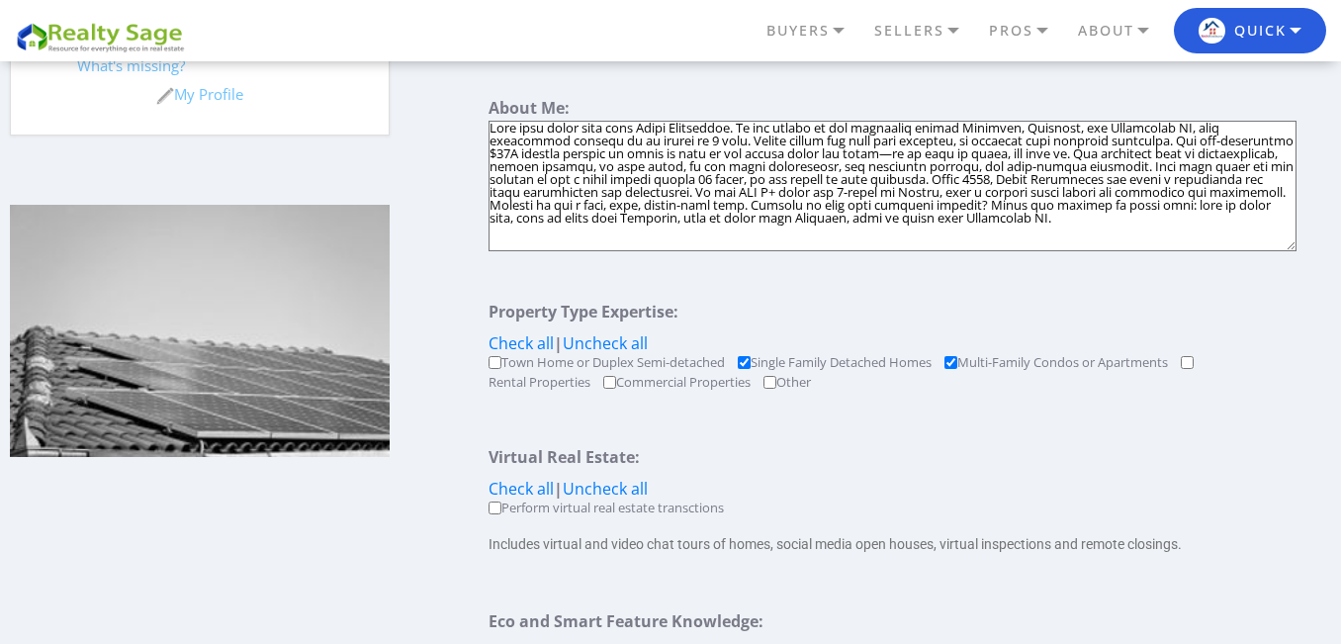
click at [751, 356] on input "Single Family Detached Homes" at bounding box center [744, 362] width 13 height 13
checkbox input "false"
click at [956, 367] on input "Multi-Family Condos or Apartments" at bounding box center [951, 362] width 13 height 13
checkbox input "false"
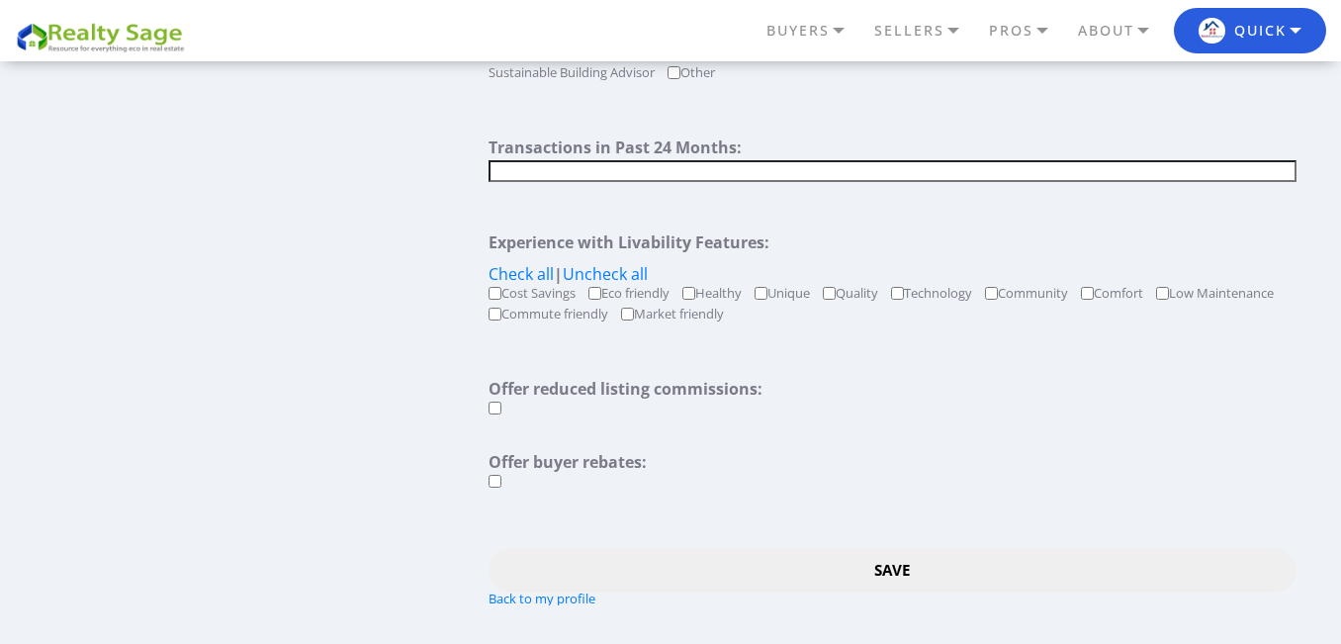
scroll to position [2144, 0]
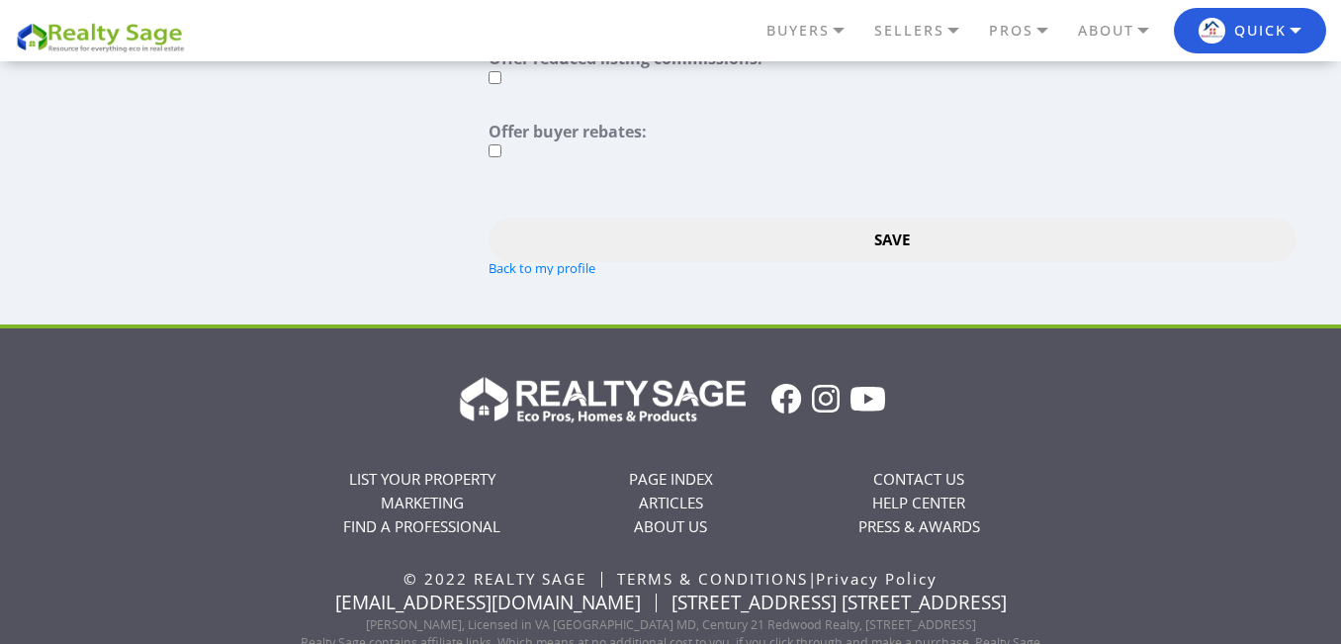
click at [900, 240] on input "Save" at bounding box center [892, 240] width 807 height 45
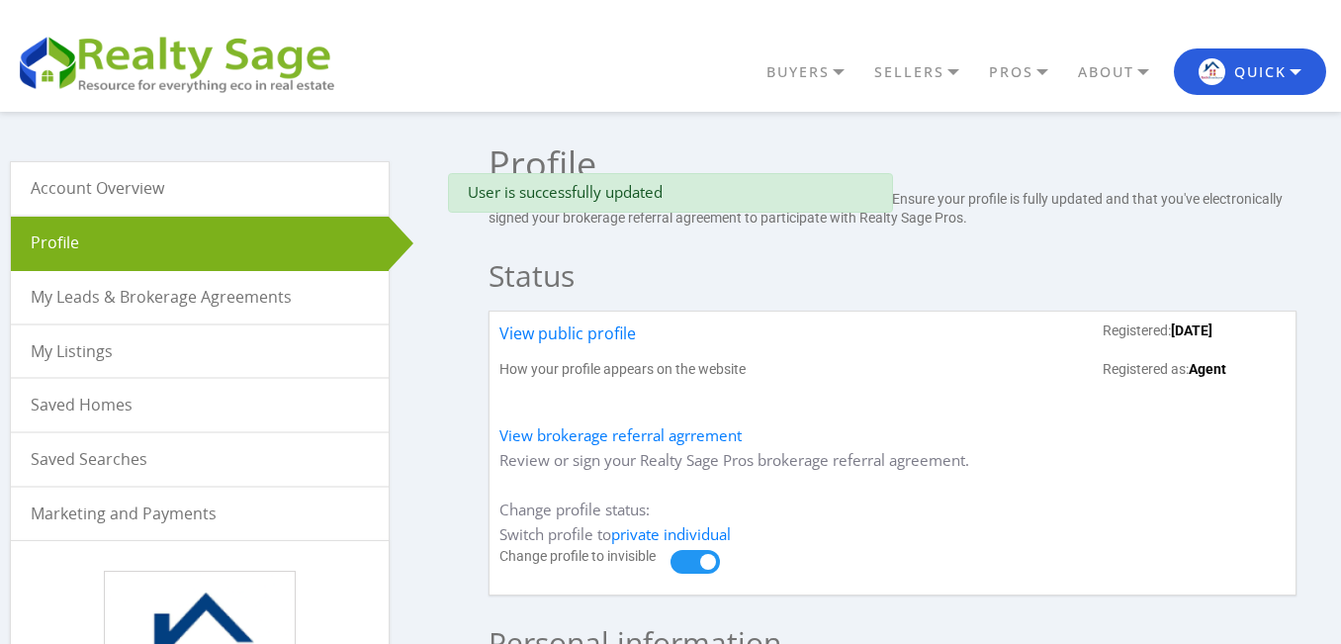
click at [569, 341] on link "View public profile" at bounding box center [568, 341] width 137 height 39
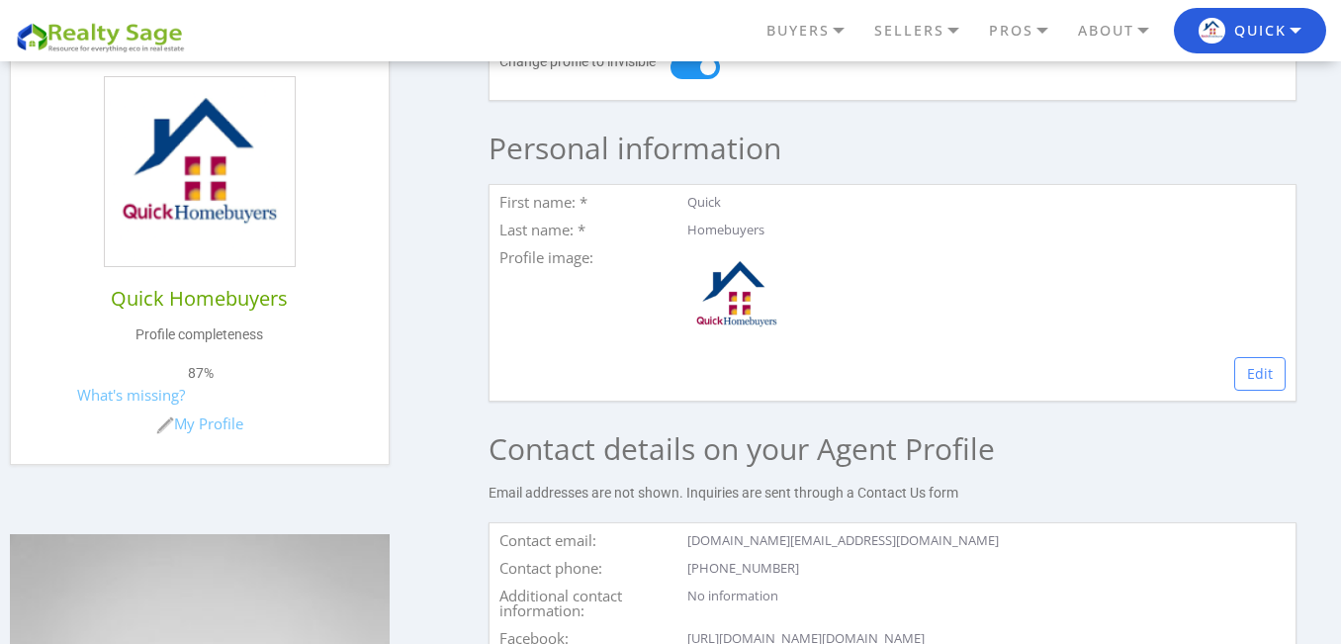
scroll to position [660, 0]
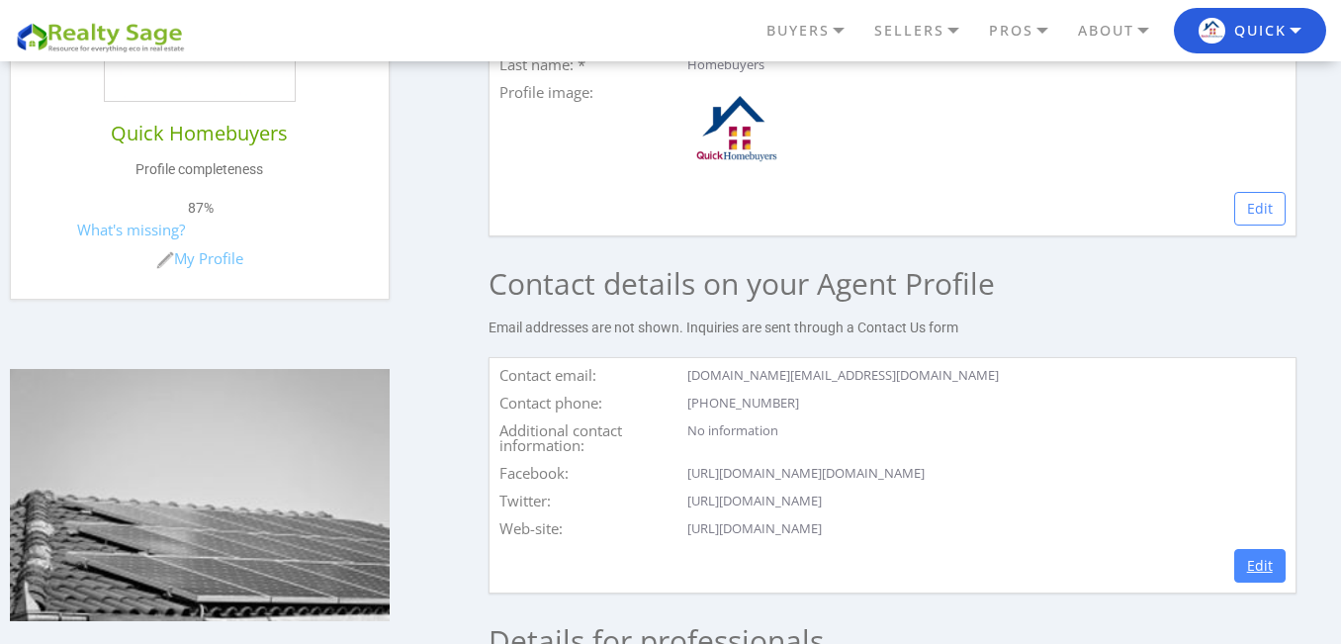
click at [1259, 583] on link "Edit" at bounding box center [1260, 566] width 51 height 34
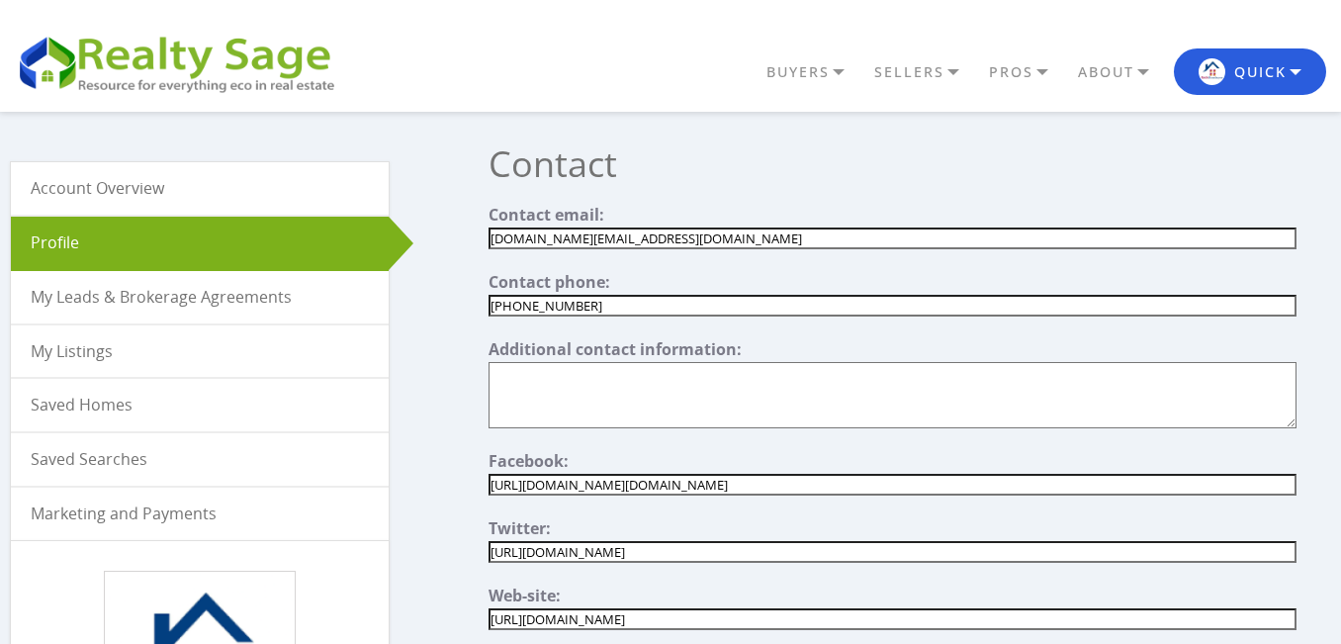
click at [696, 239] on input"] "[DOMAIN_NAME][EMAIL_ADDRESS][DOMAIN_NAME]" at bounding box center [892, 239] width 807 height 22
paste input"] "hb@rooneyhomes"
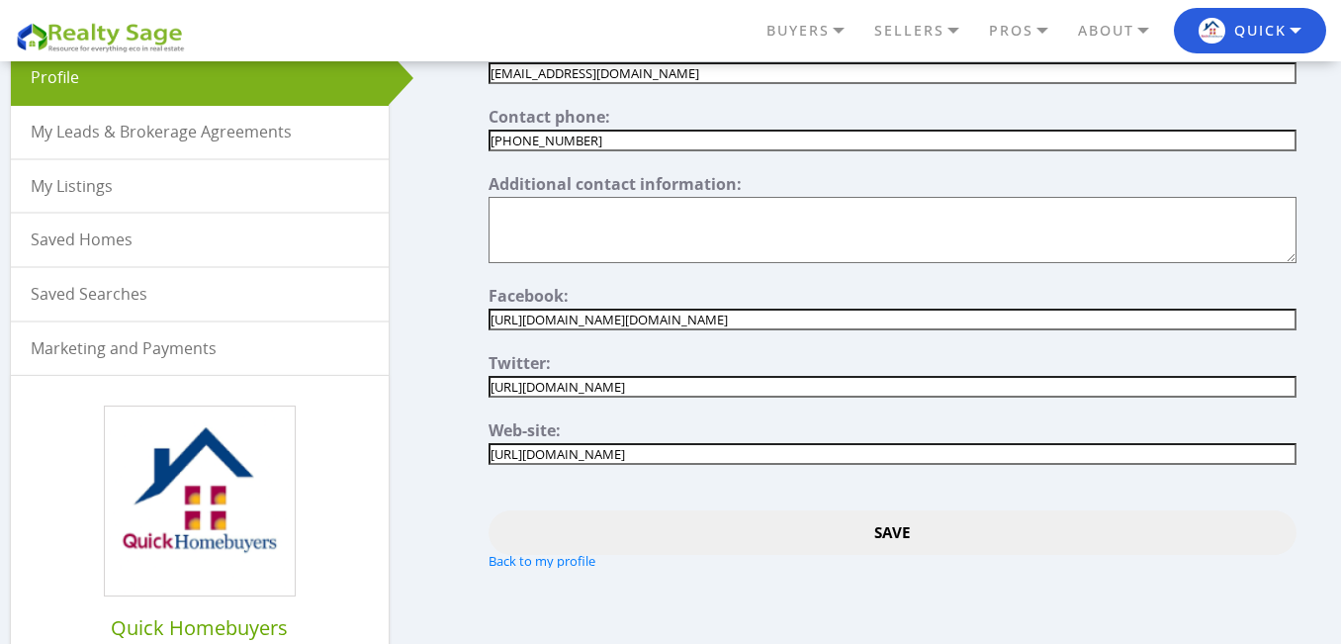
scroll to position [329, 0]
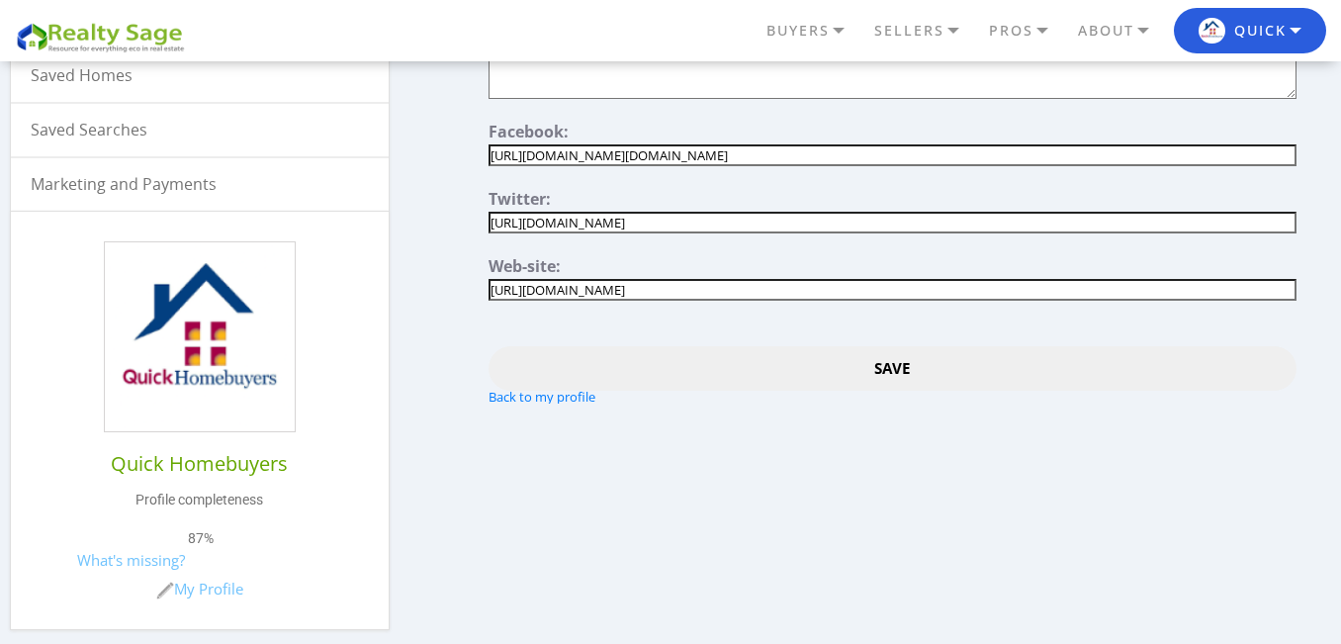
type input"] "[EMAIL_ADDRESS][DOMAIN_NAME]"
click at [917, 367] on input "Save" at bounding box center [892, 368] width 807 height 45
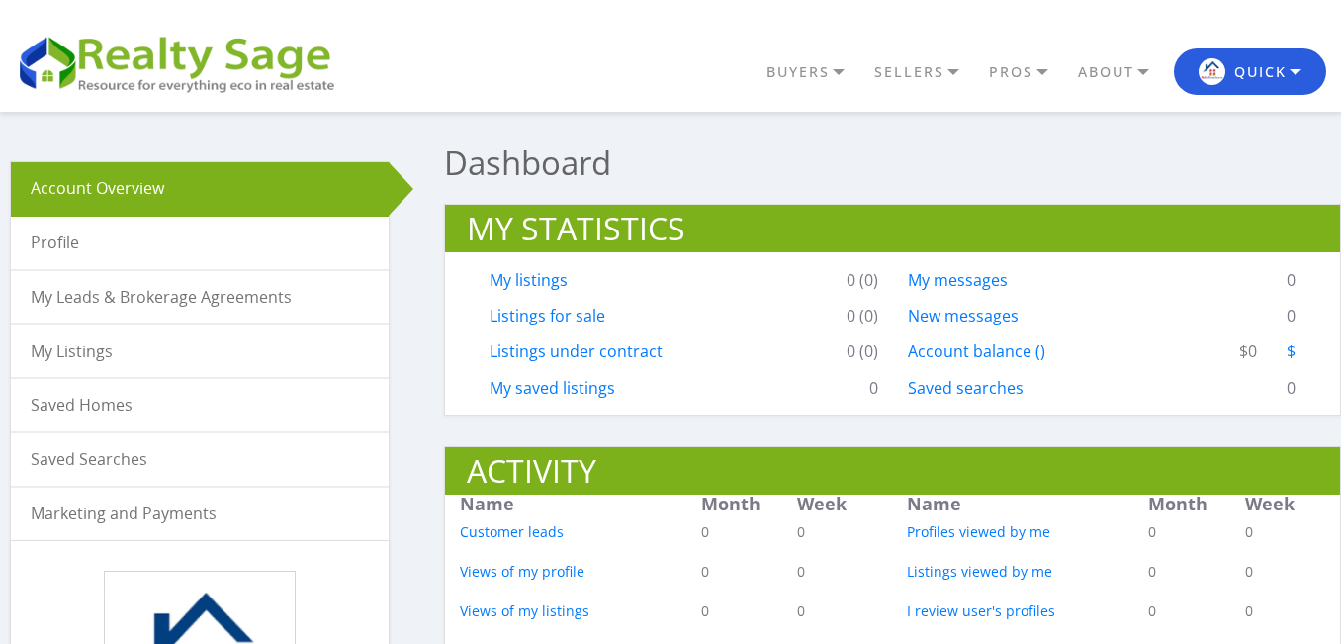
click at [127, 245] on link "Profile" at bounding box center [200, 243] width 378 height 52
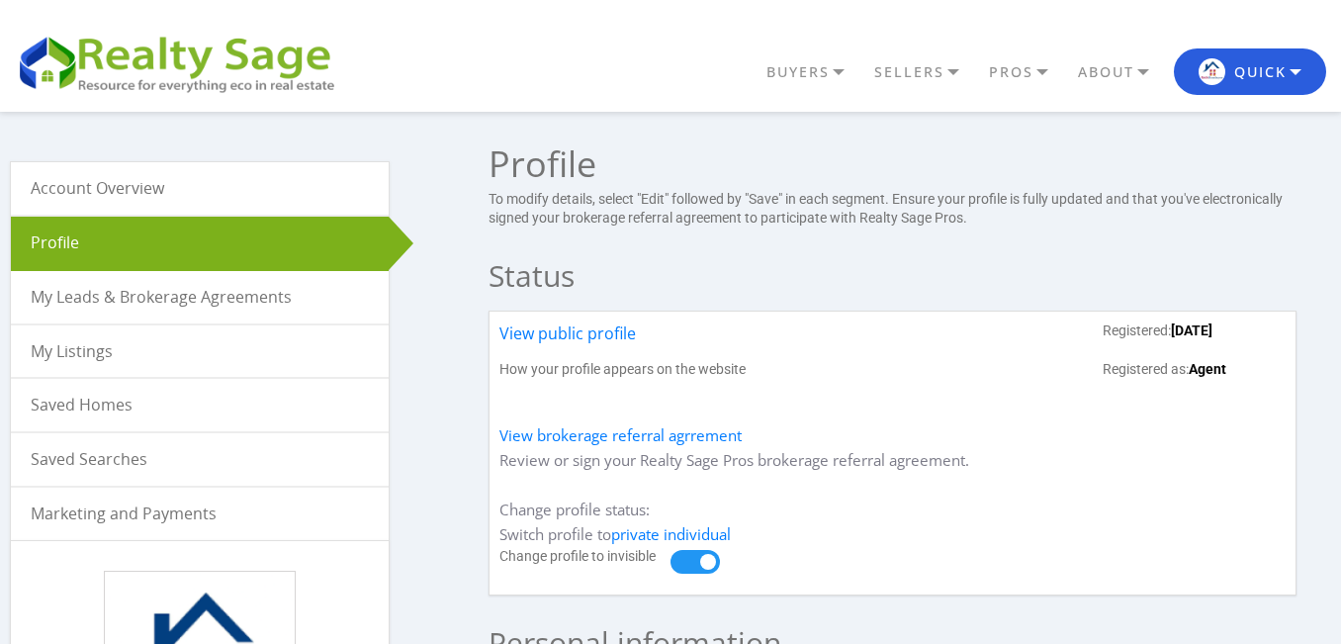
click at [115, 196] on link "Account Overview" at bounding box center [200, 188] width 378 height 52
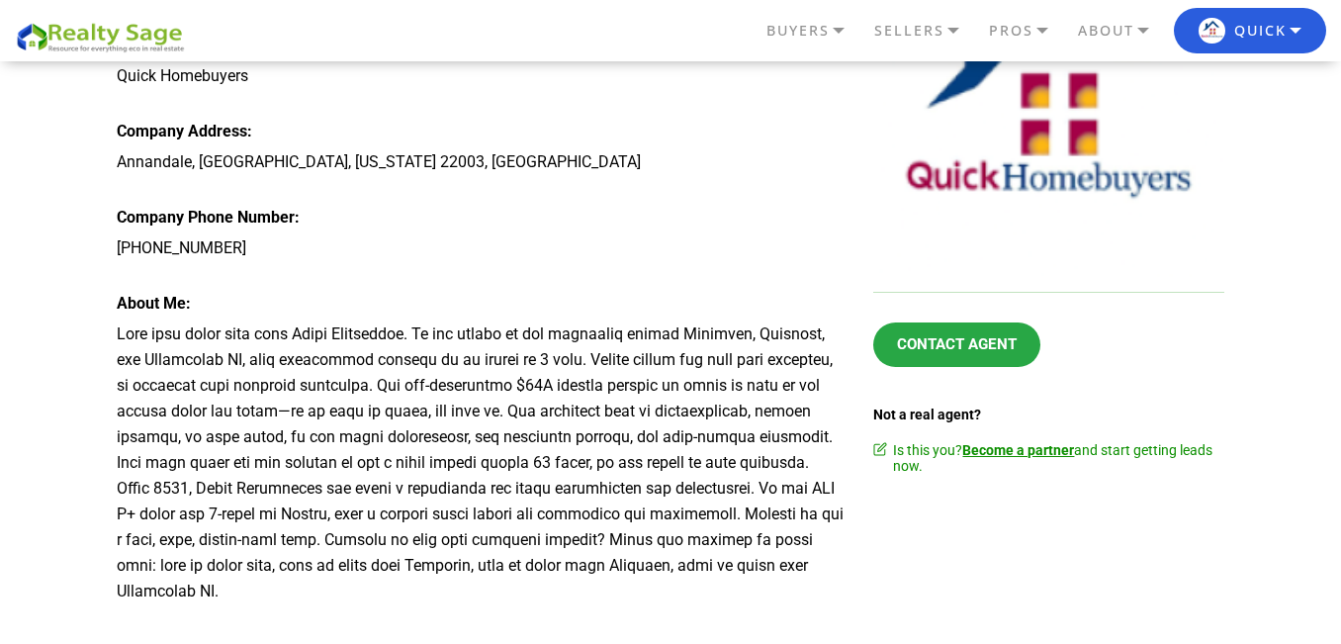
scroll to position [495, 0]
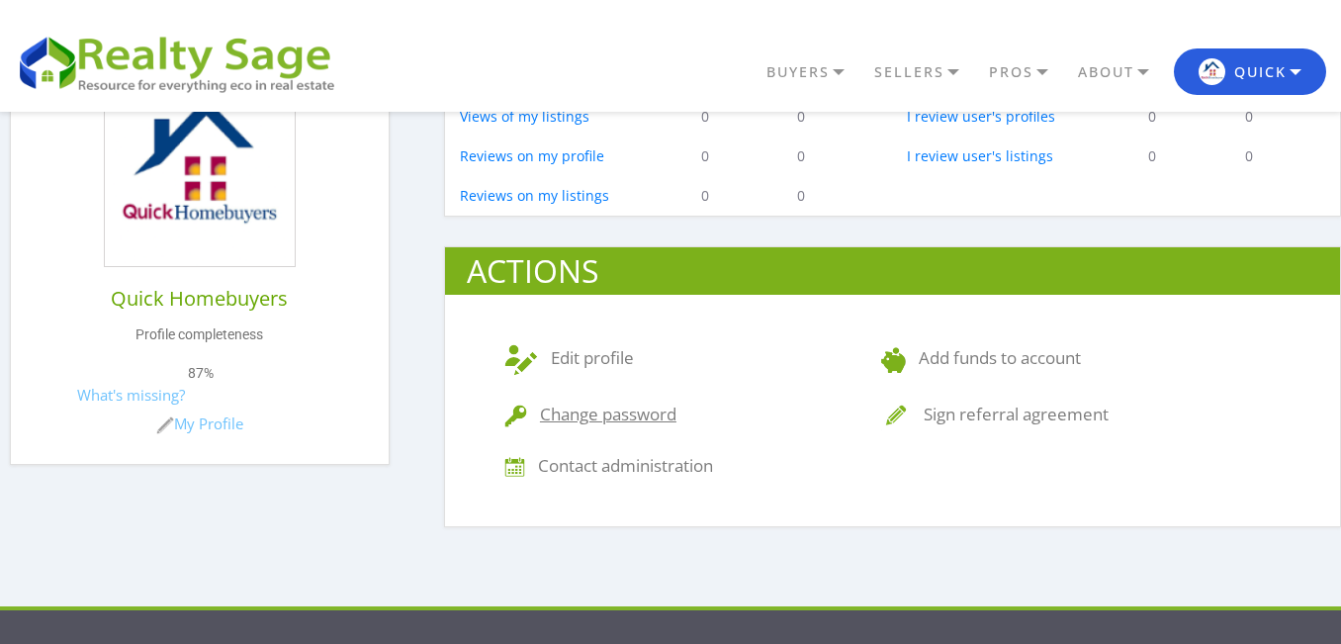
click at [616, 417] on link "Change password" at bounding box center [591, 414] width 172 height 23
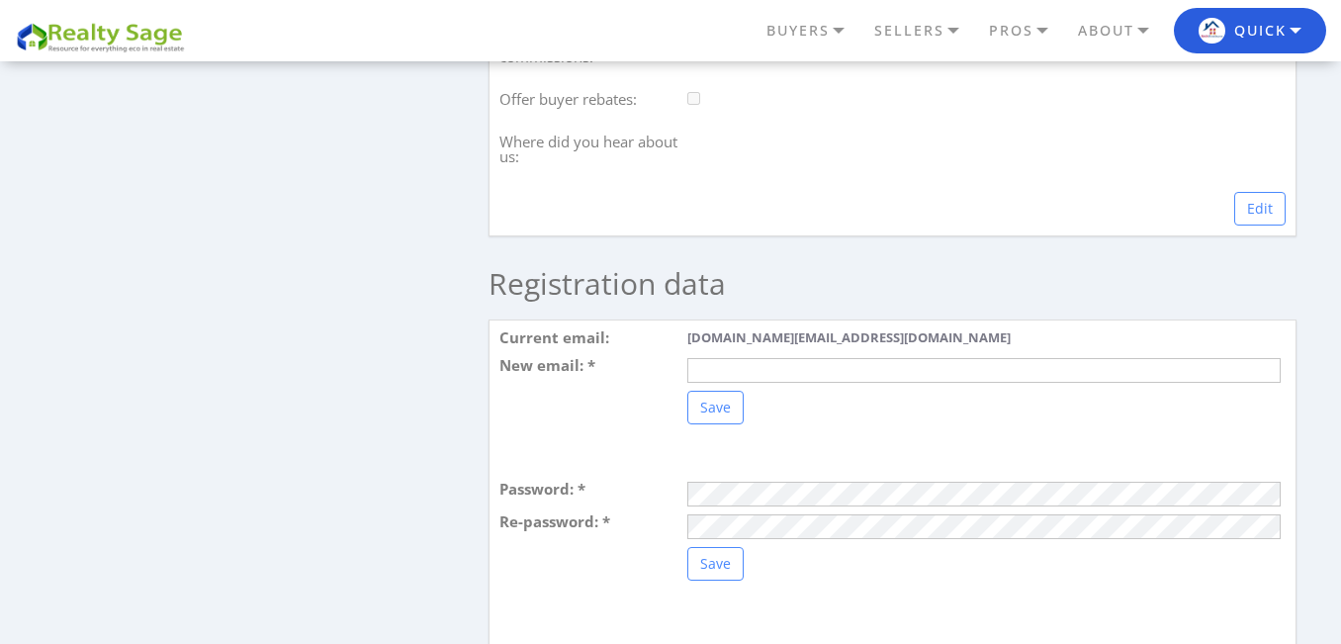
scroll to position [2308, 0]
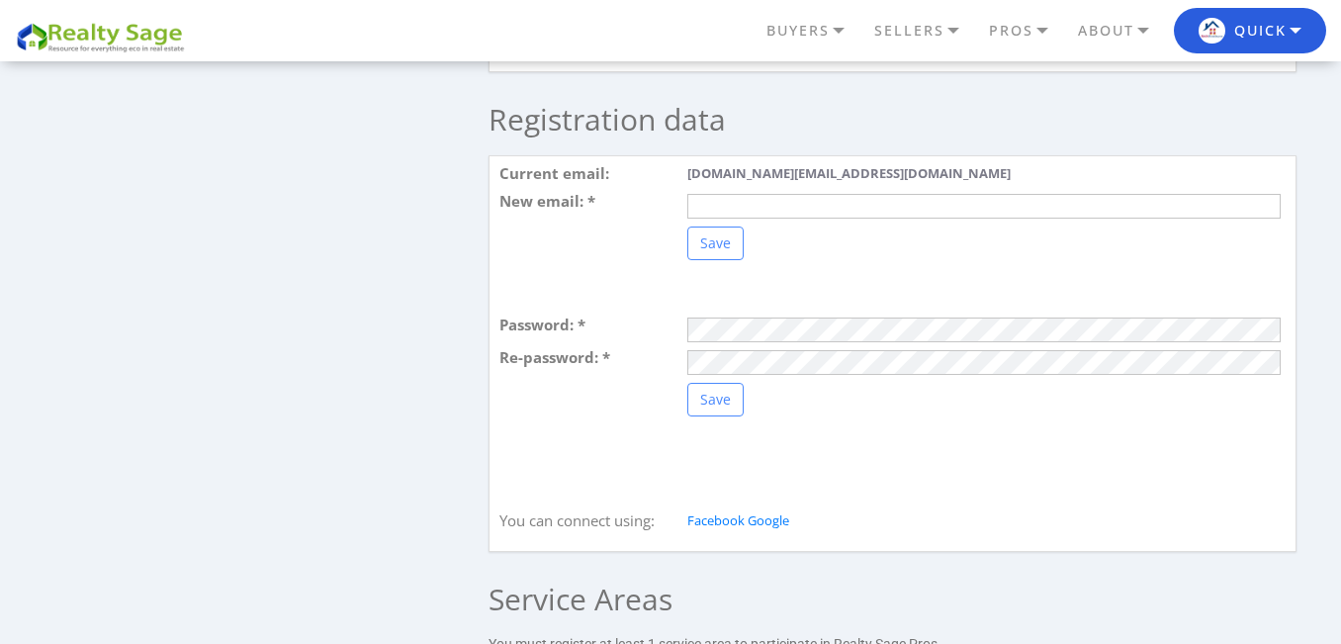
click at [847, 260] on div "Save" at bounding box center [984, 244] width 602 height 34
